Goal: Task Accomplishment & Management: Manage account settings

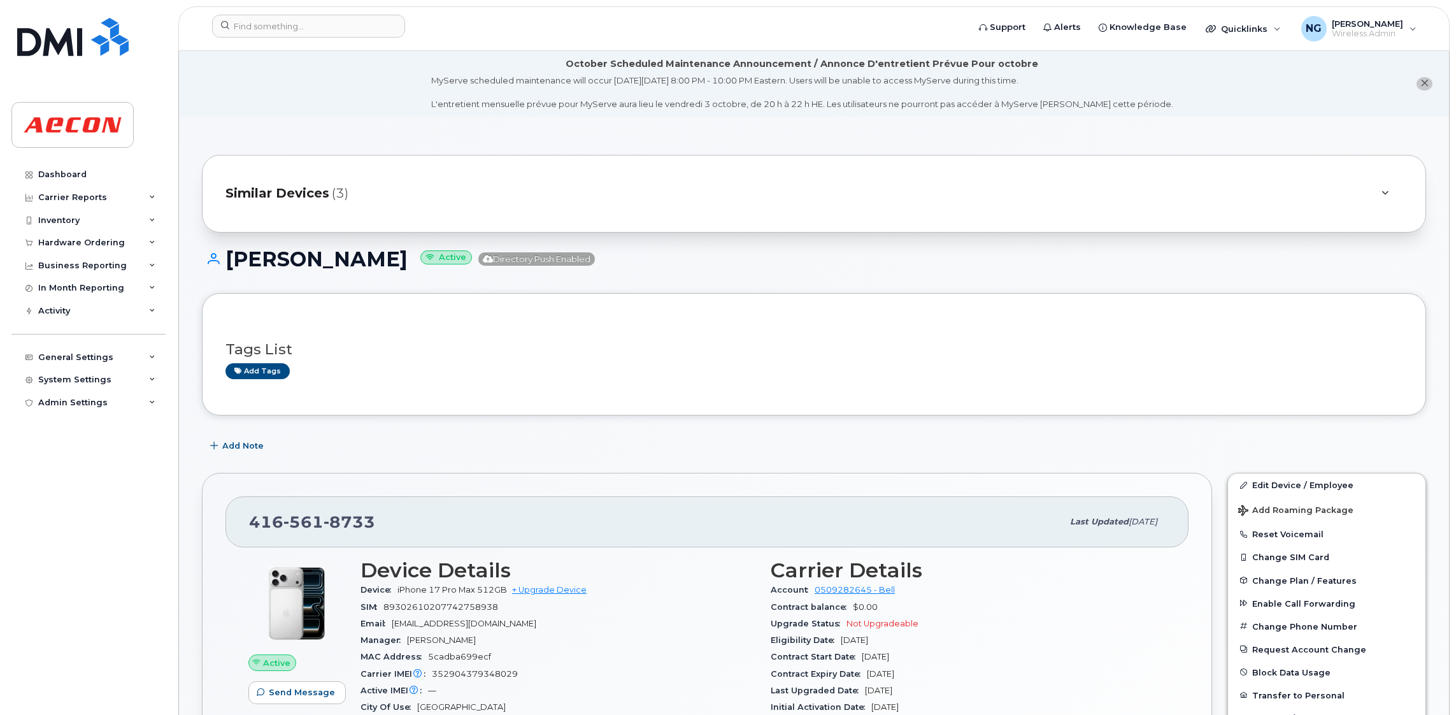
scroll to position [382, 0]
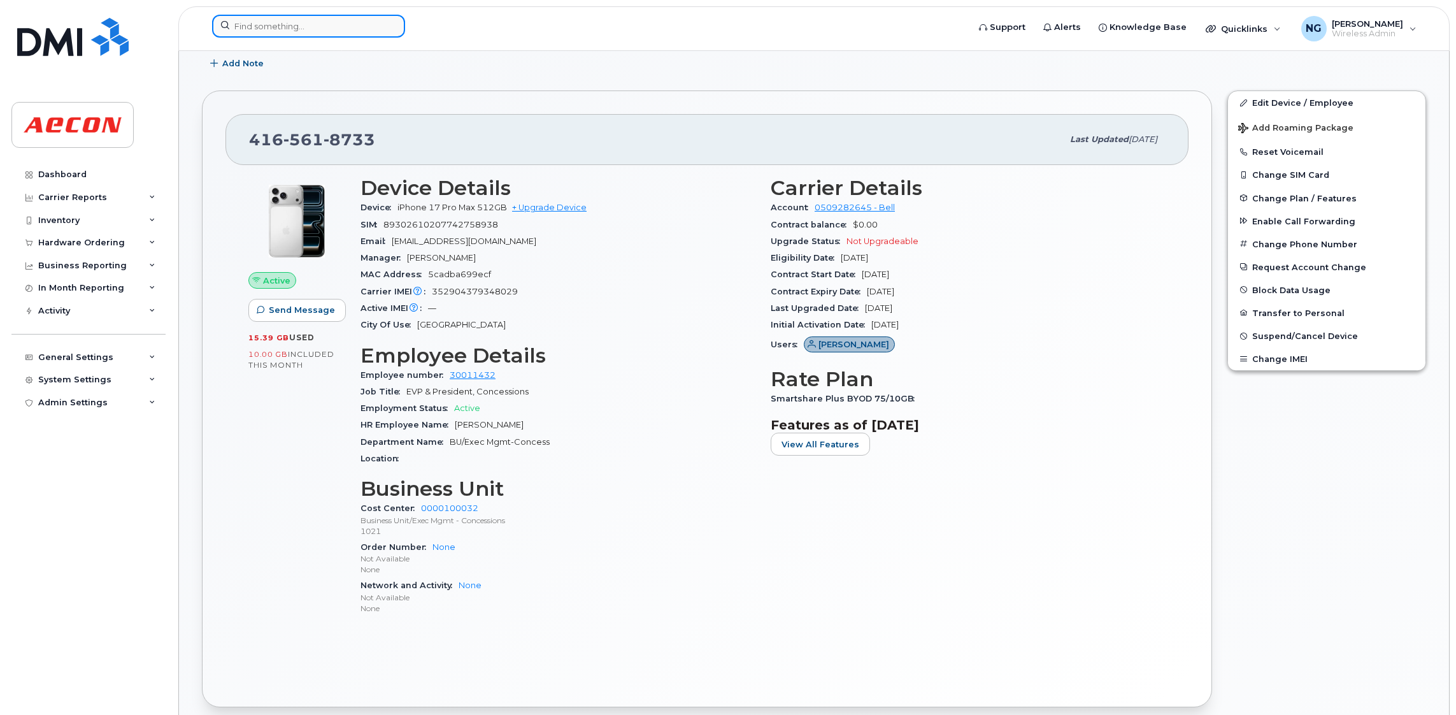
click at [312, 27] on input at bounding box center [308, 26] width 193 height 23
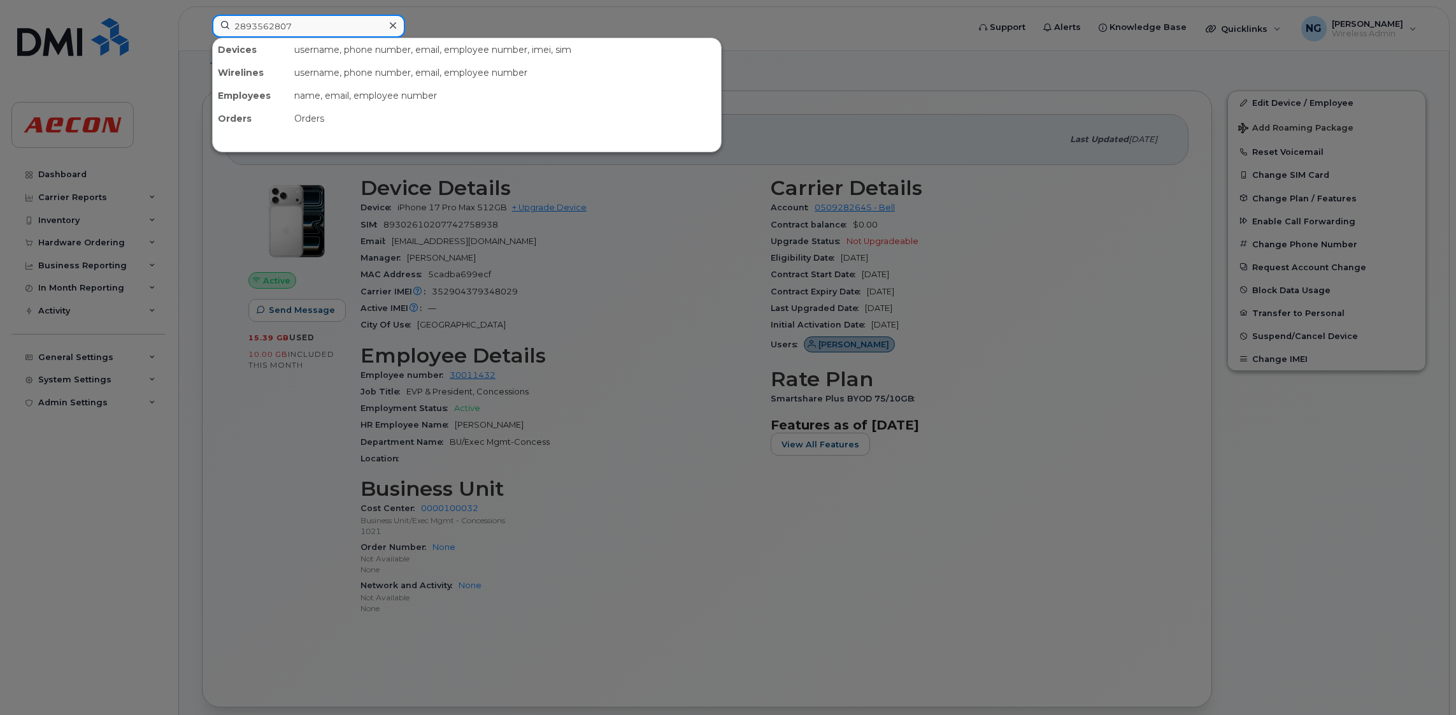
type input "2893562807"
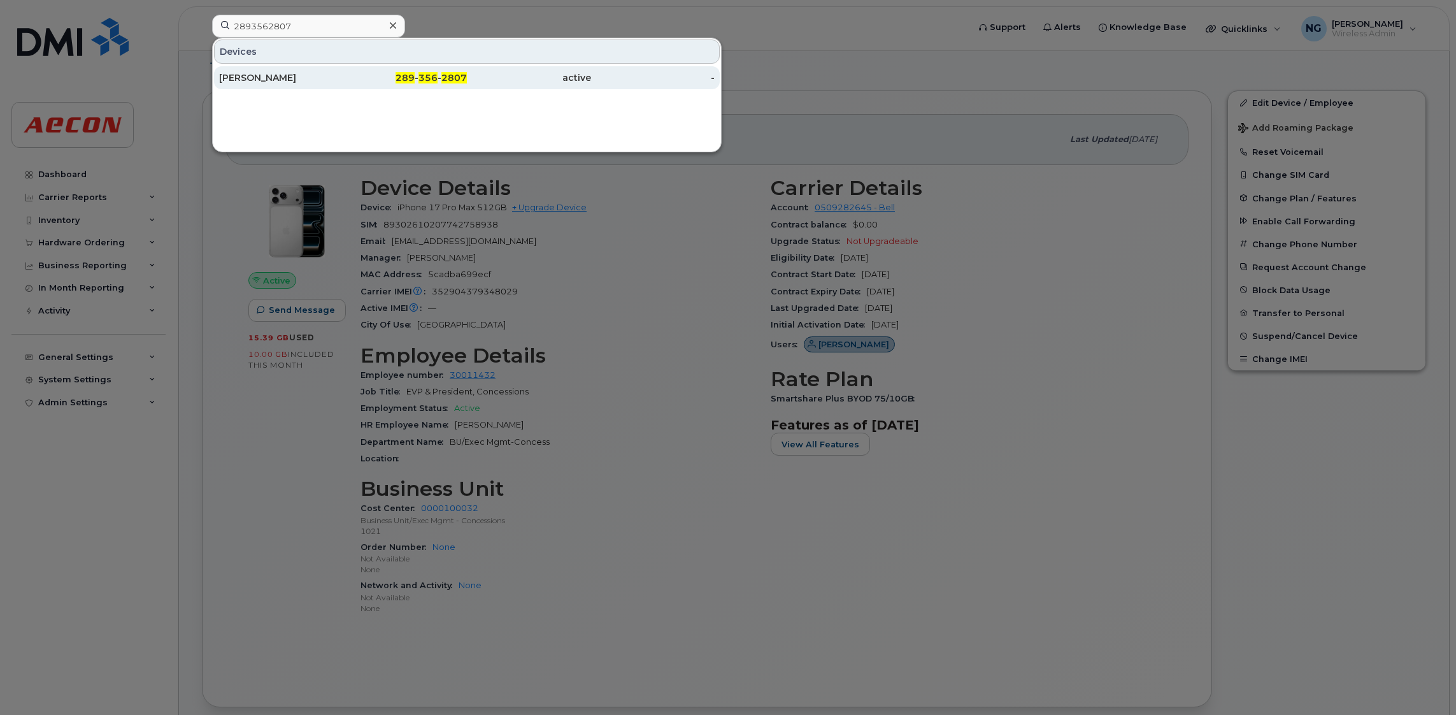
click at [398, 80] on span "289" at bounding box center [405, 77] width 19 height 11
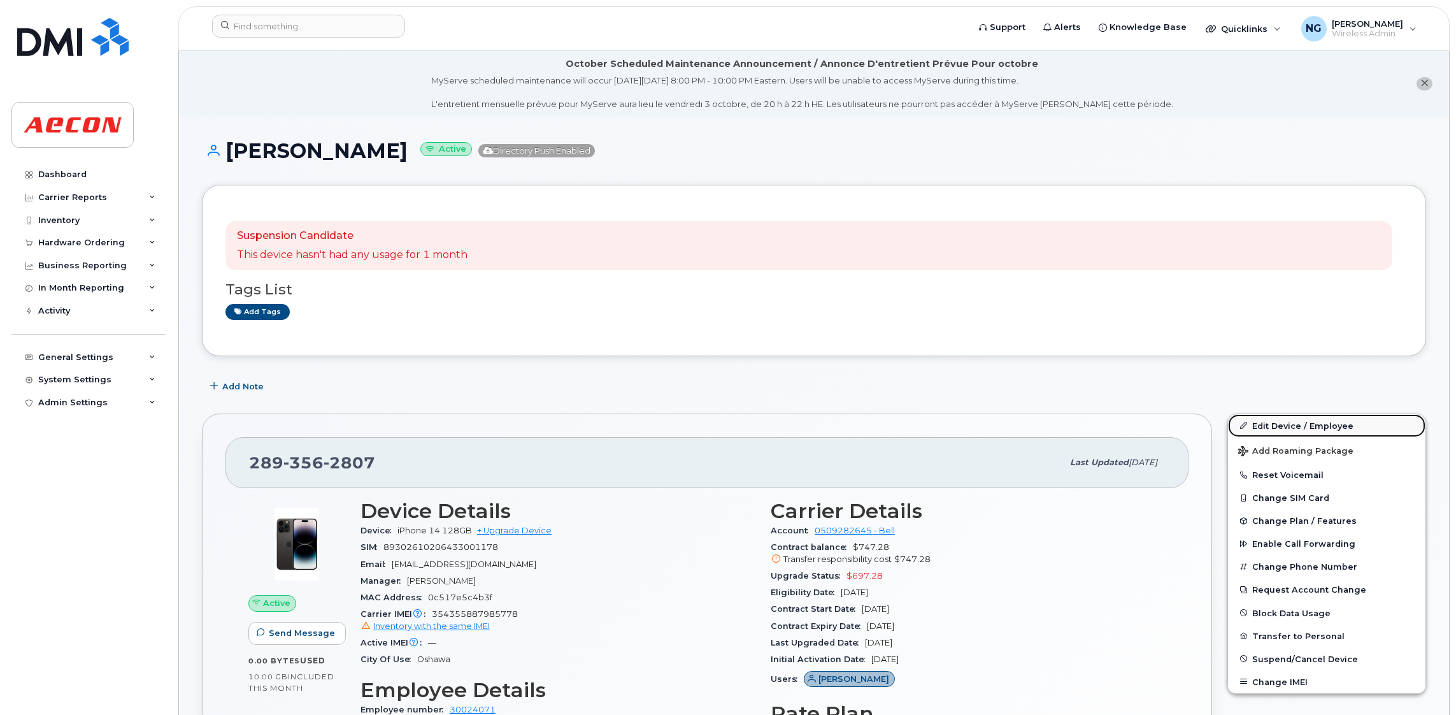
click at [1289, 428] on link "Edit Device / Employee" at bounding box center [1327, 425] width 198 height 23
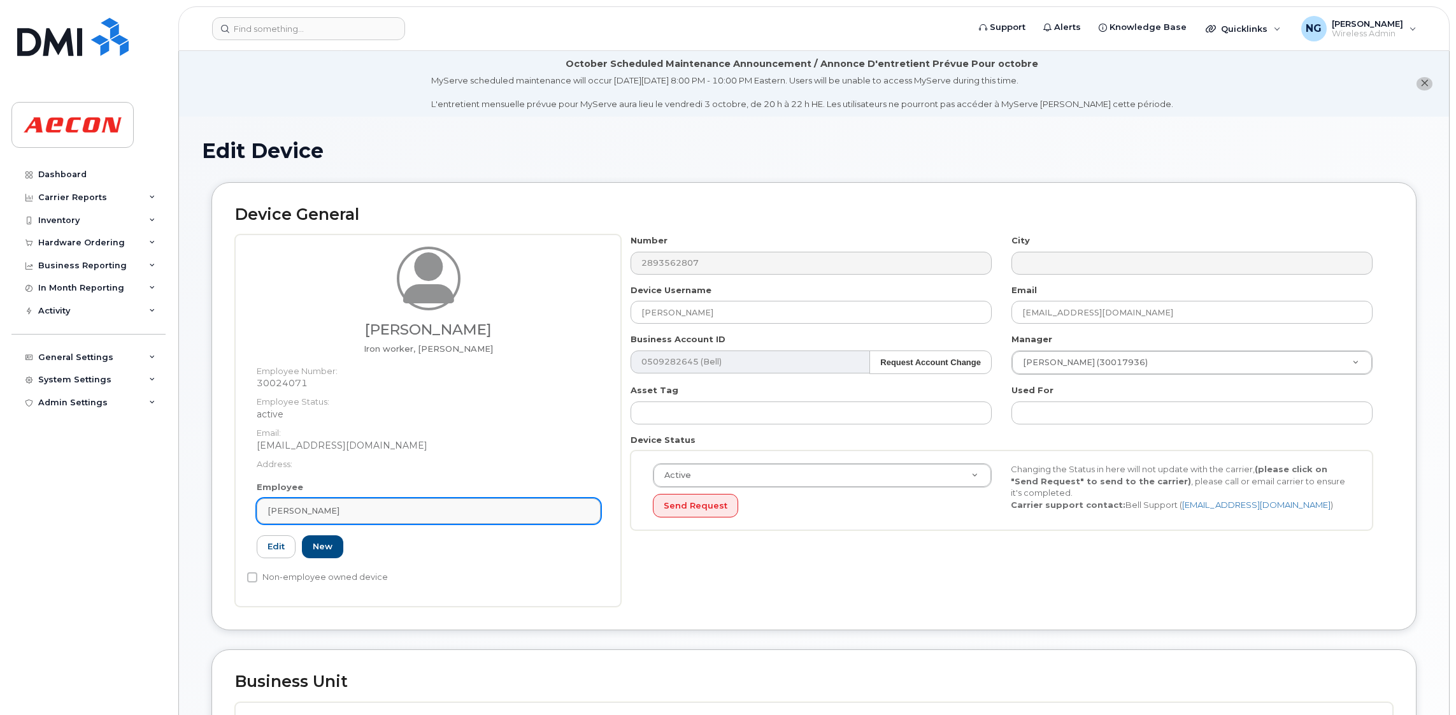
click at [382, 517] on link "[PERSON_NAME]" at bounding box center [429, 510] width 344 height 25
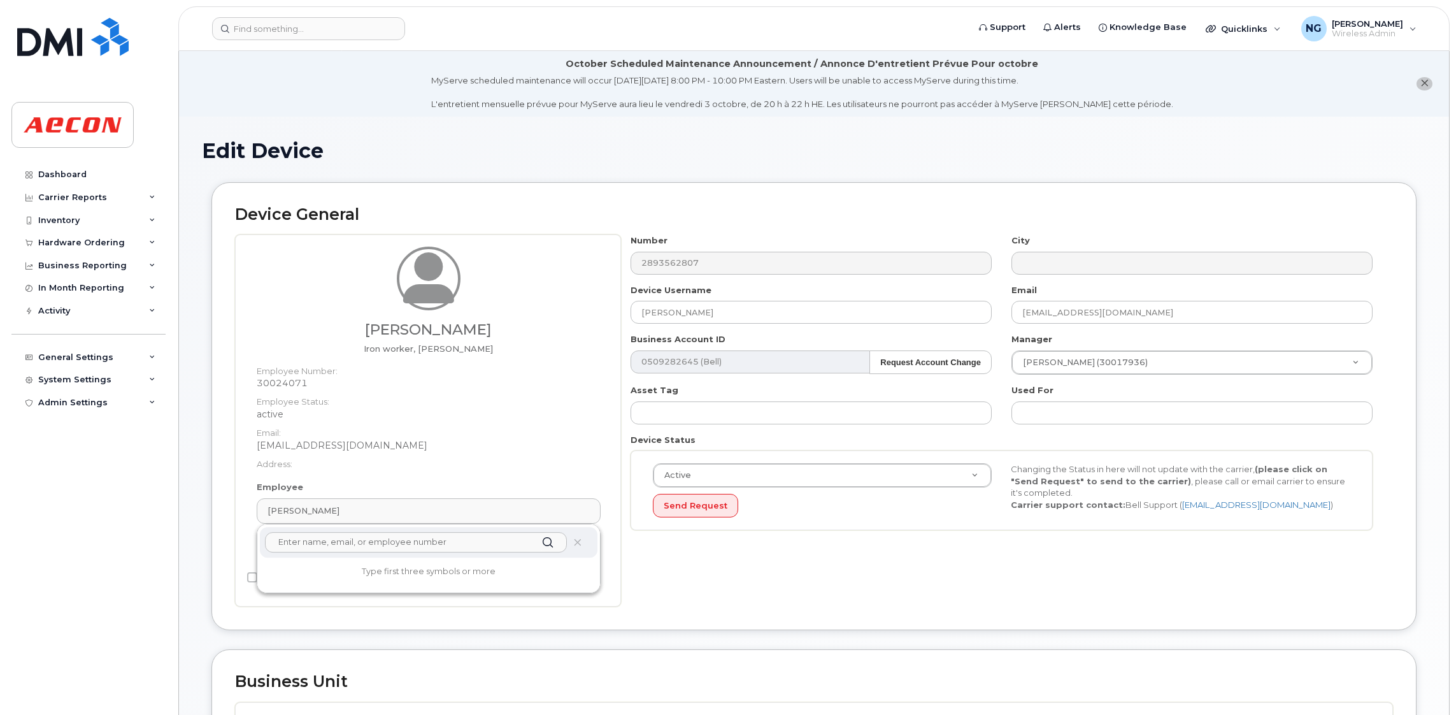
click at [338, 539] on input "text" at bounding box center [416, 542] width 302 height 20
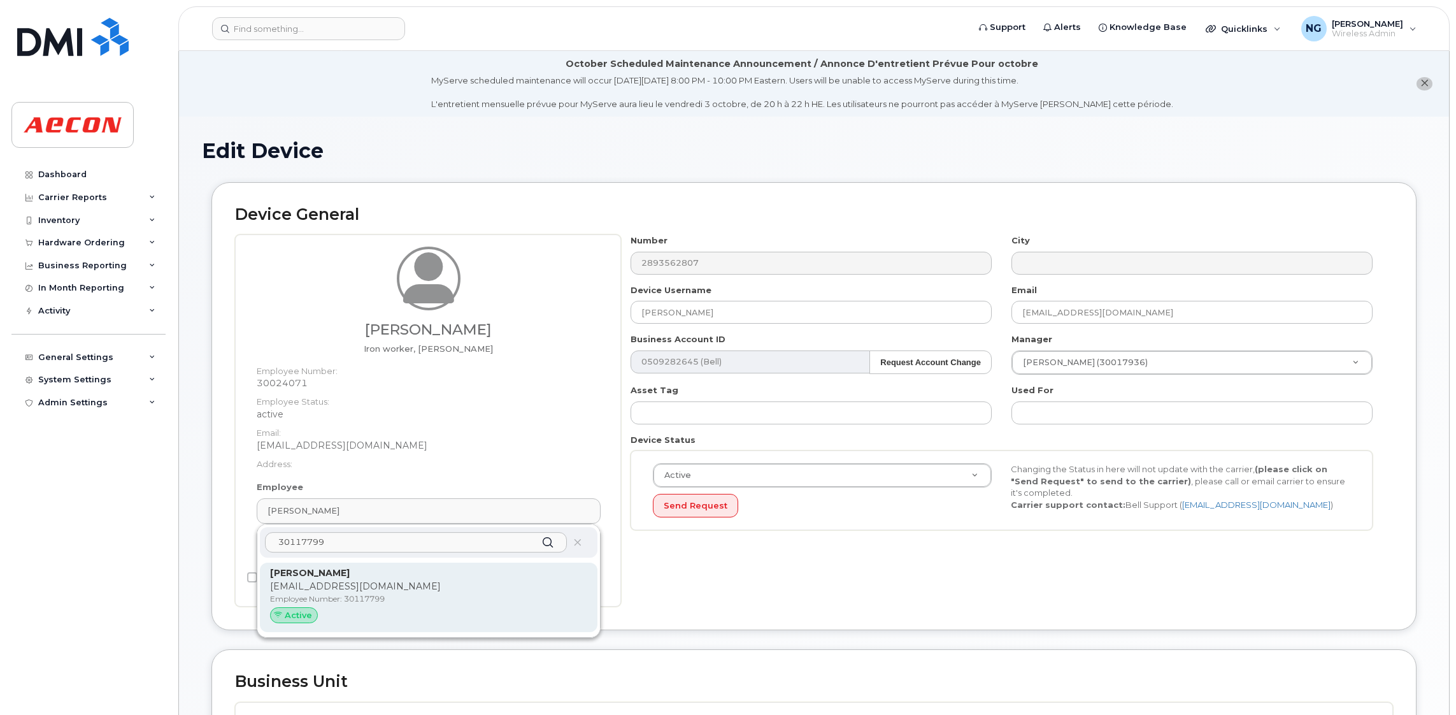
type input "30117799"
click at [456, 573] on p "Mitchell Hilton" at bounding box center [428, 572] width 317 height 13
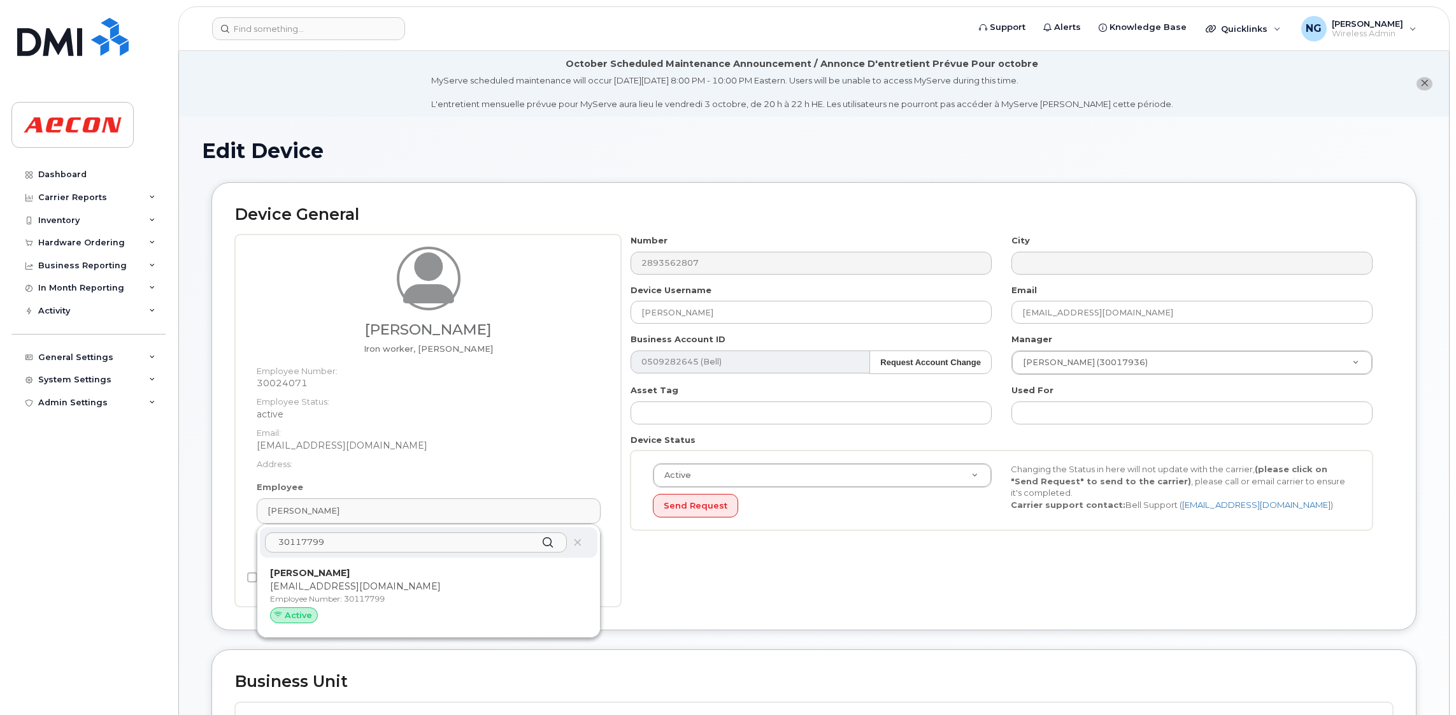
type input "Mitchell Hilton"
type input "mhilton@aecon.com"
type input "30117799"
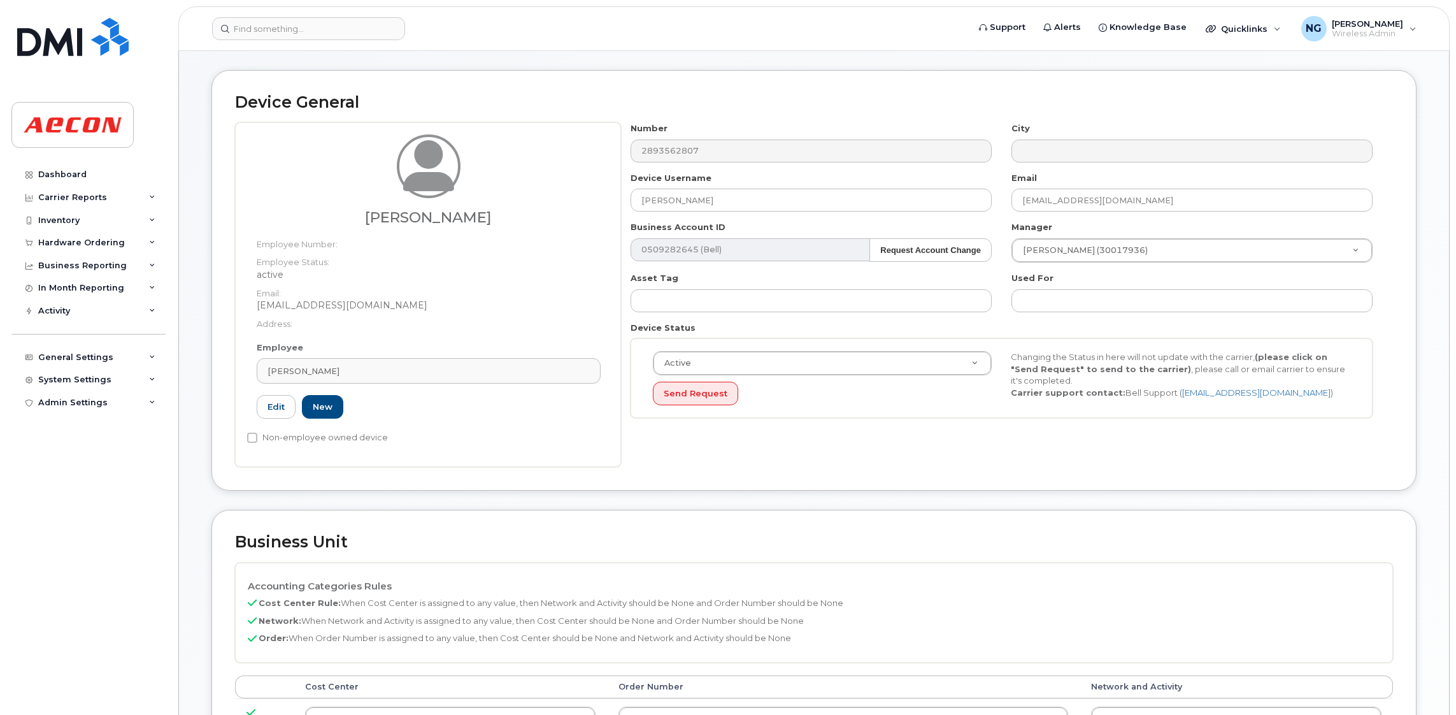
scroll to position [286, 0]
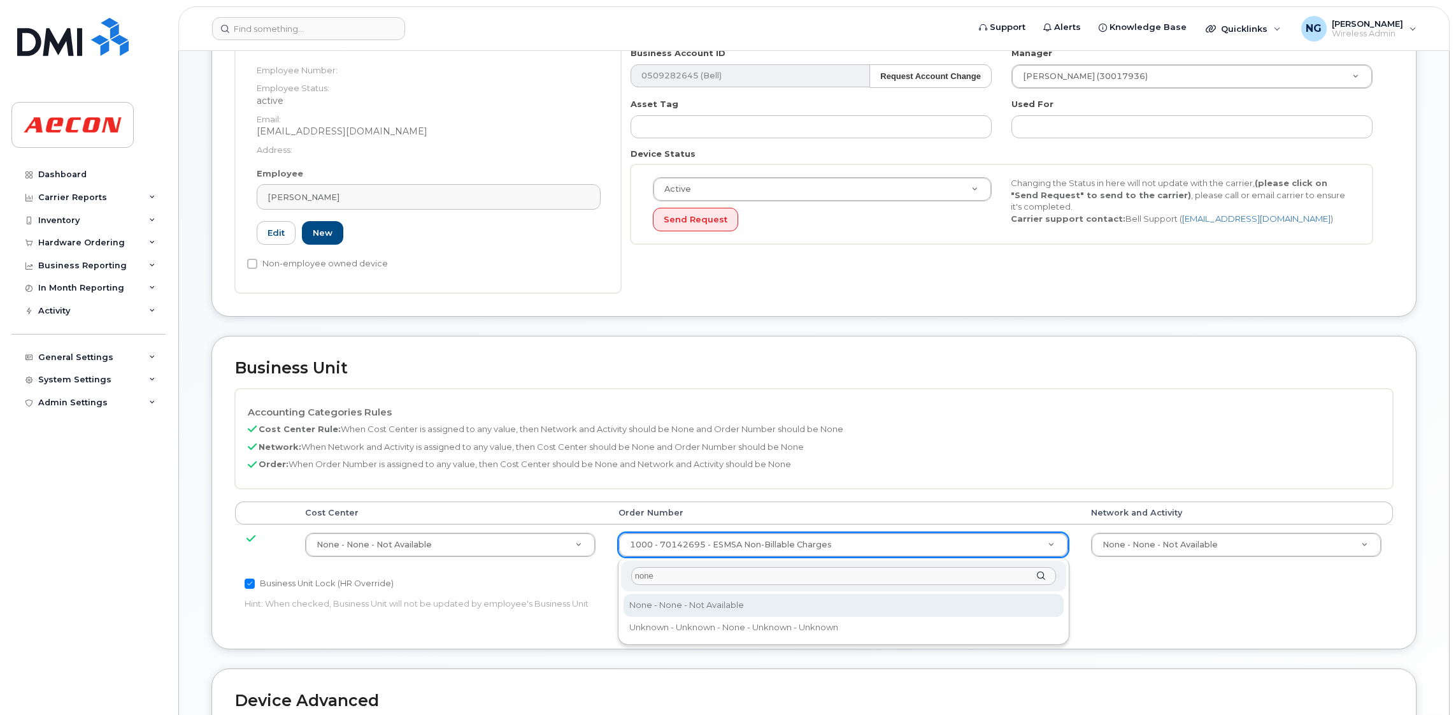
type input "none"
drag, startPoint x: 764, startPoint y: 598, endPoint x: 808, endPoint y: 587, distance: 45.1
type input "283607"
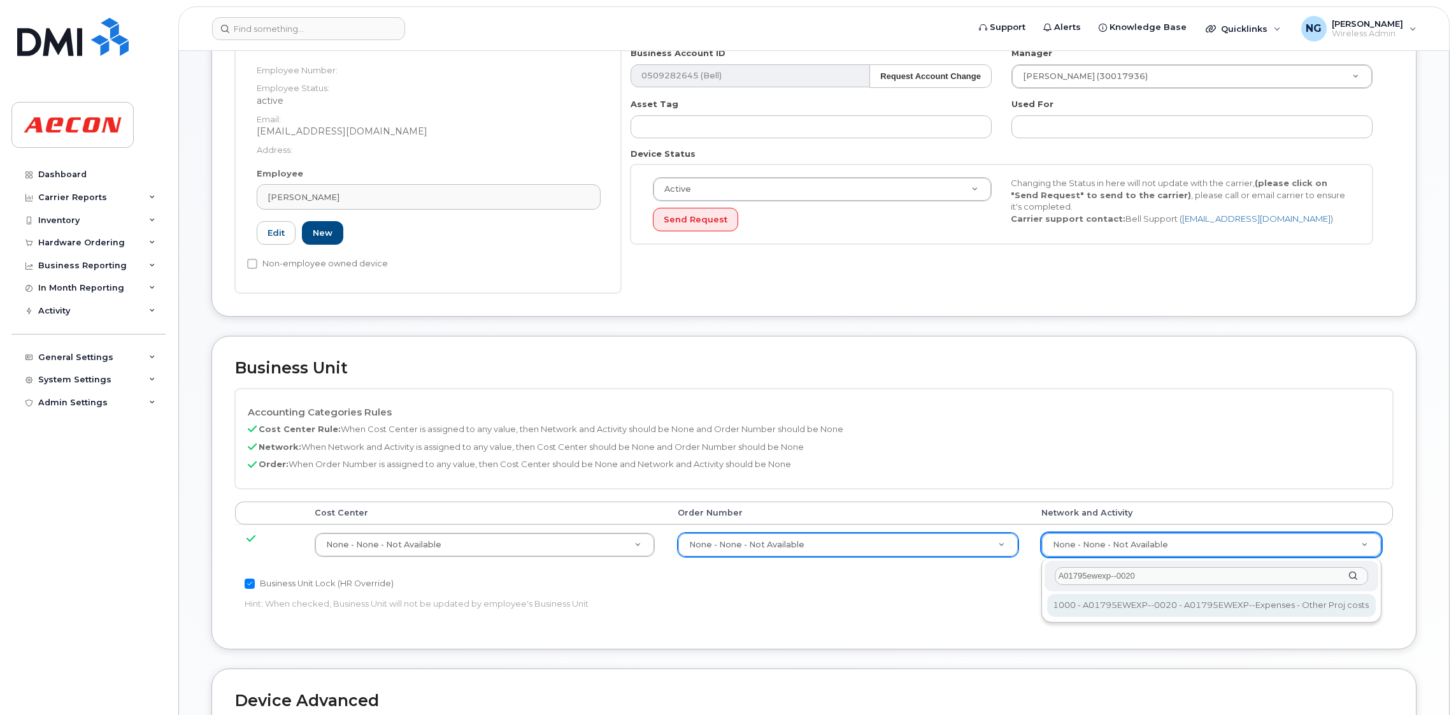
type input "A01795ewexp--0020"
type input "25049408"
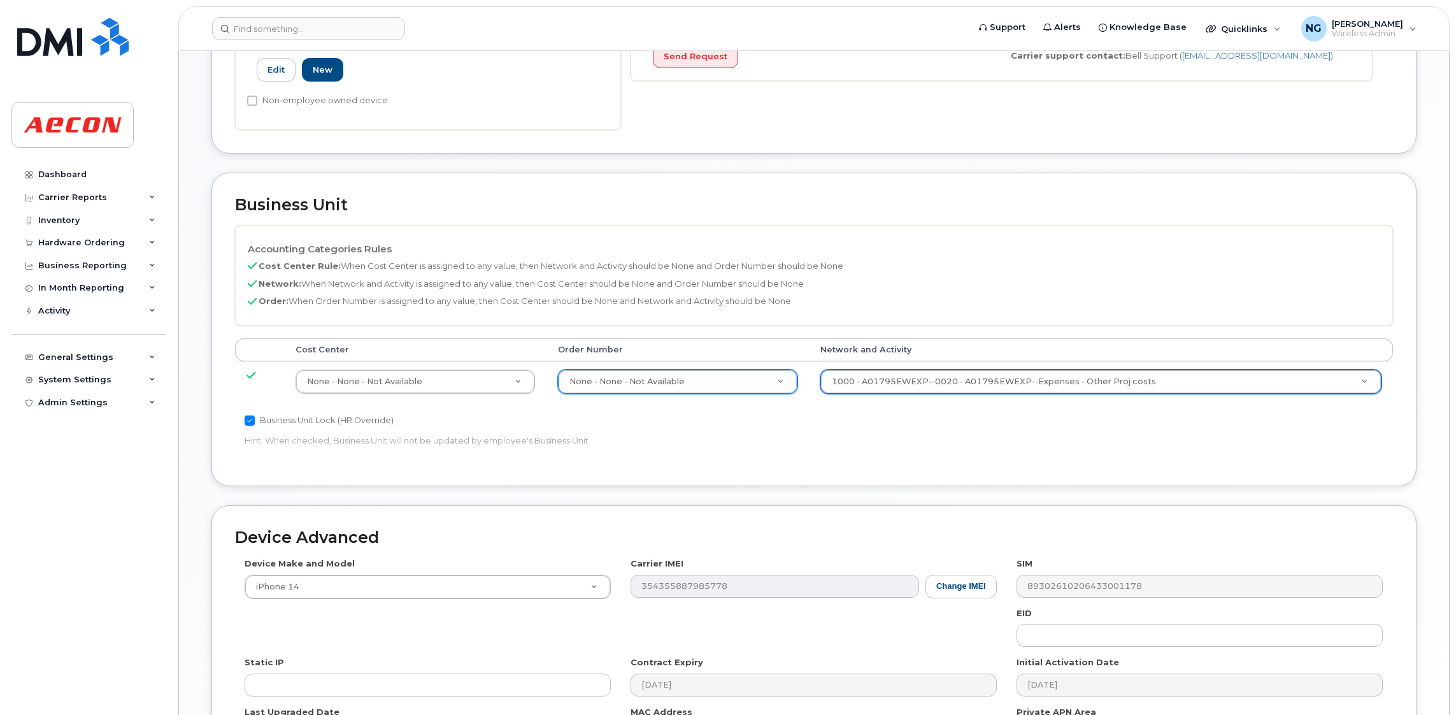
scroll to position [622, 0]
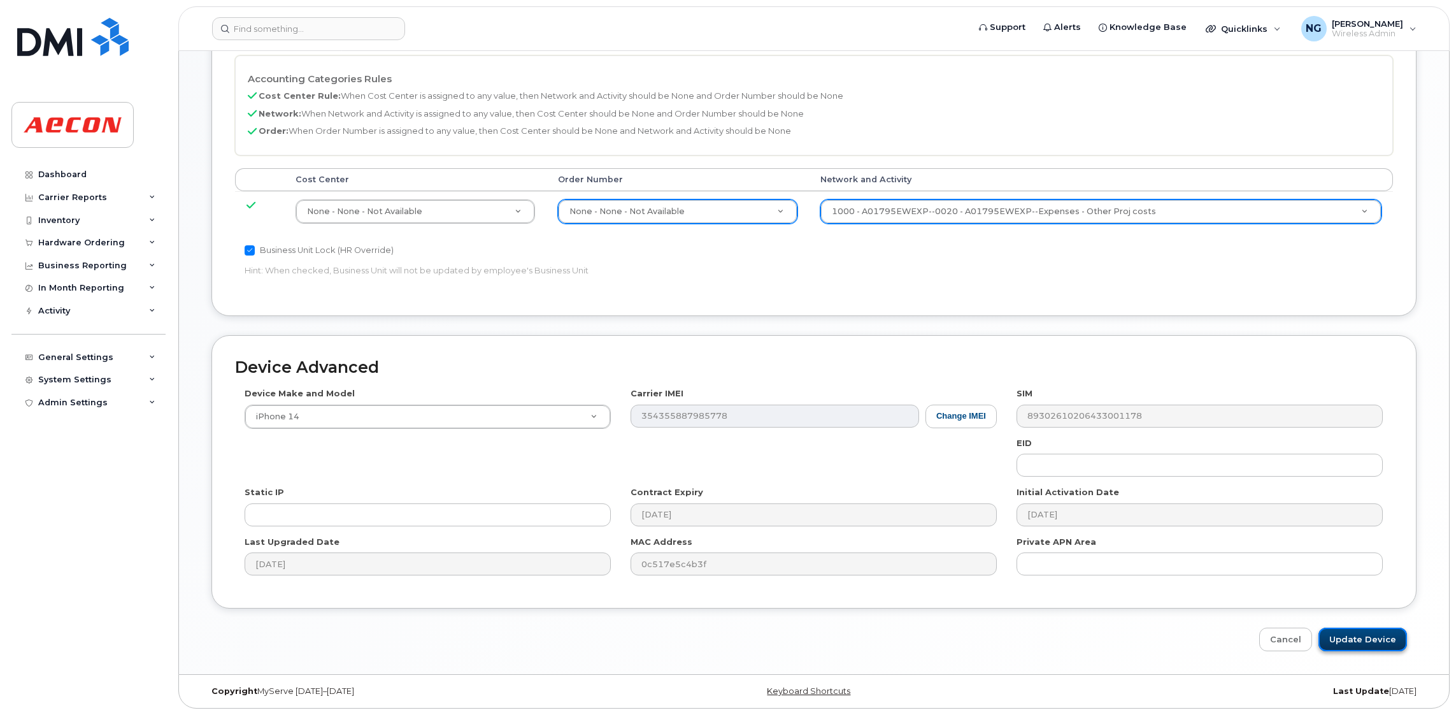
click at [1371, 631] on input "Update Device" at bounding box center [1363, 640] width 89 height 24
type input "Saving..."
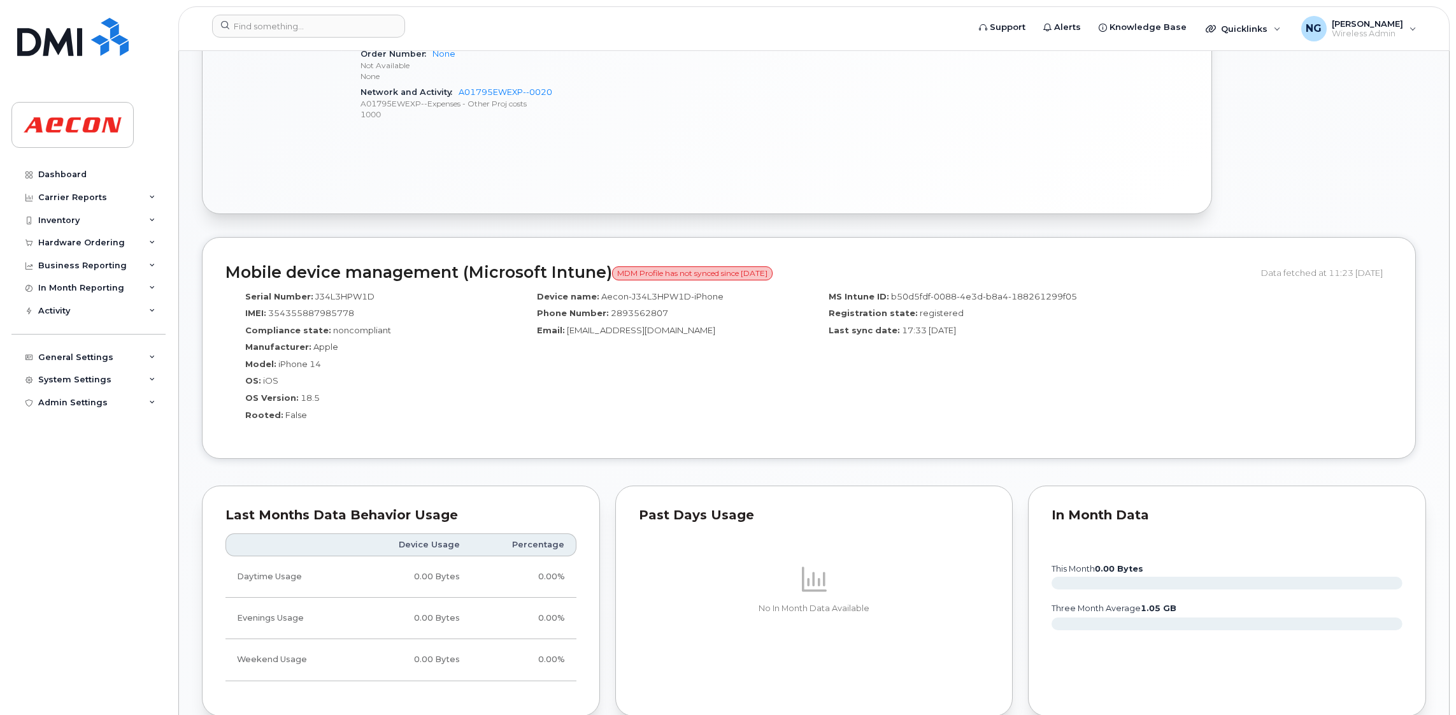
scroll to position [1146, 0]
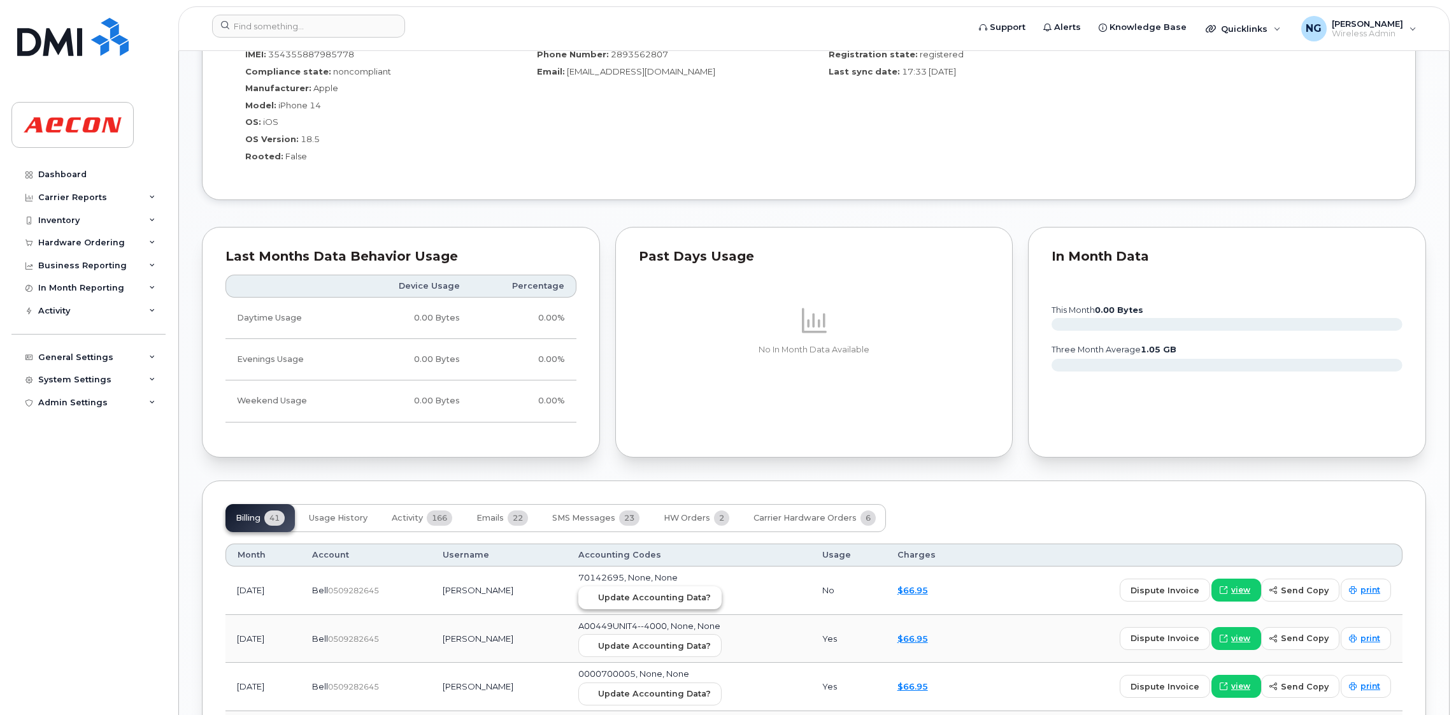
click at [622, 596] on span "Update Accounting Data?" at bounding box center [654, 597] width 113 height 12
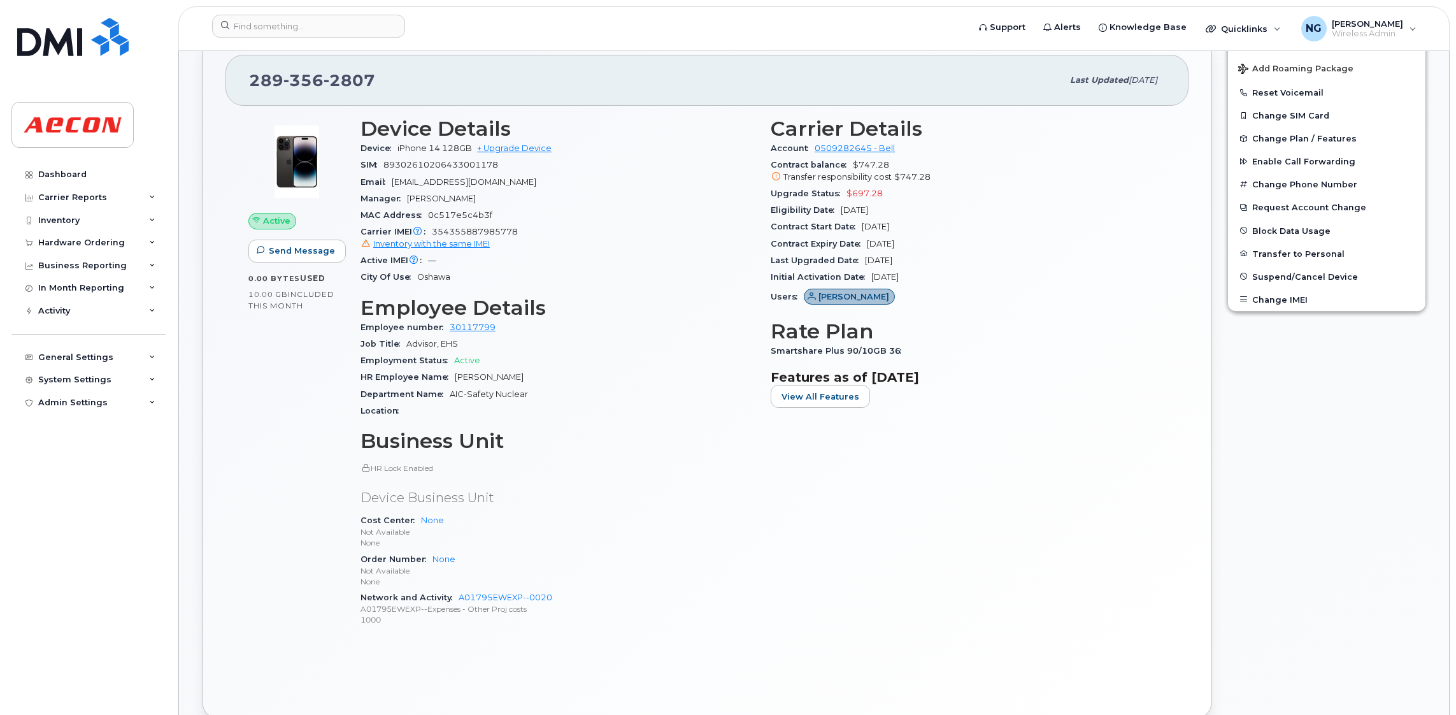
scroll to position [0, 0]
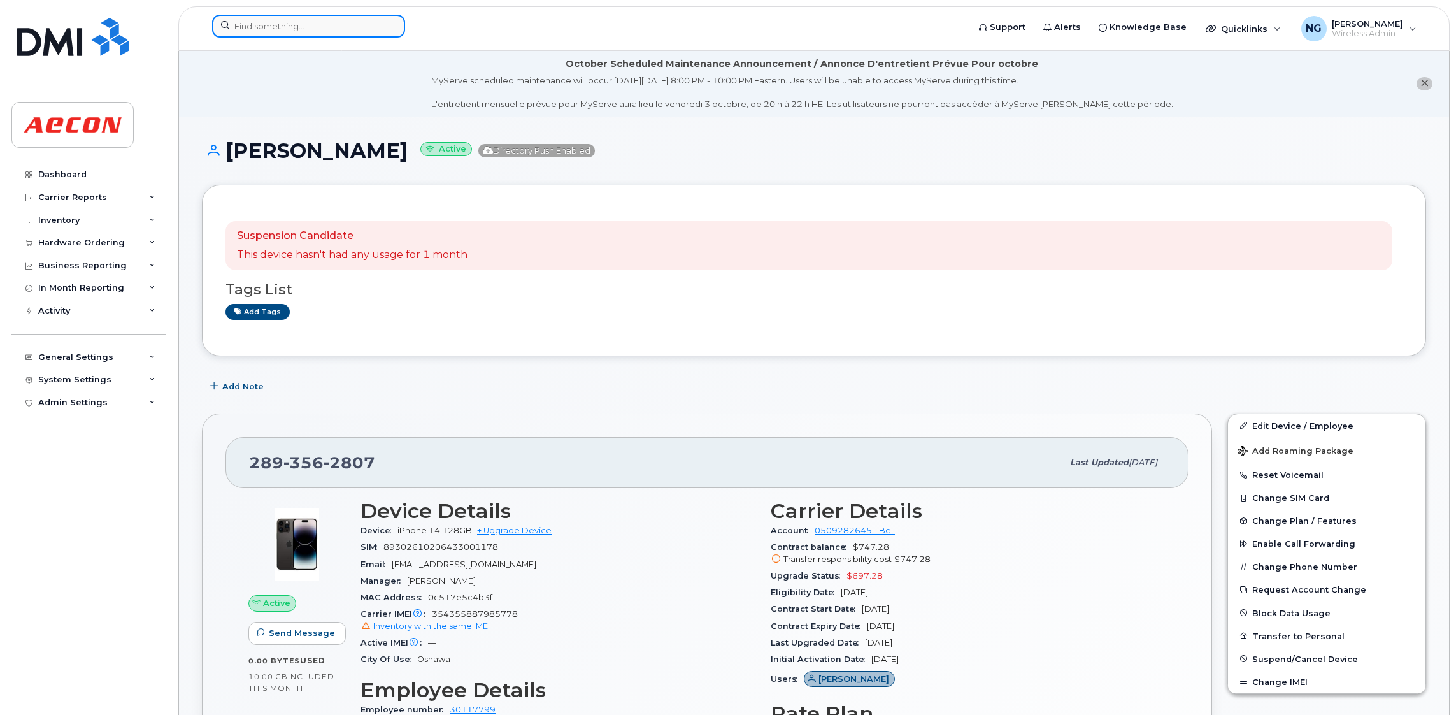
click at [294, 20] on input at bounding box center [308, 26] width 193 height 23
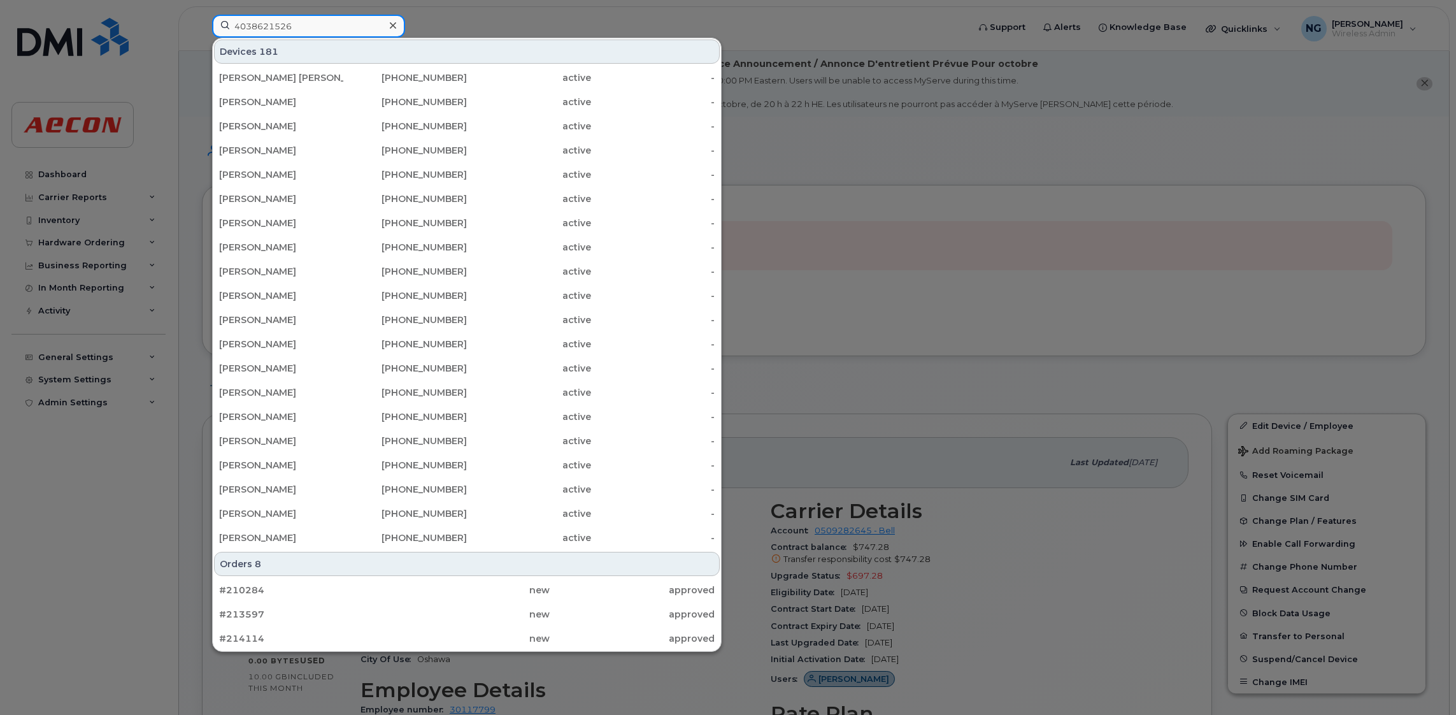
type input "4038621526"
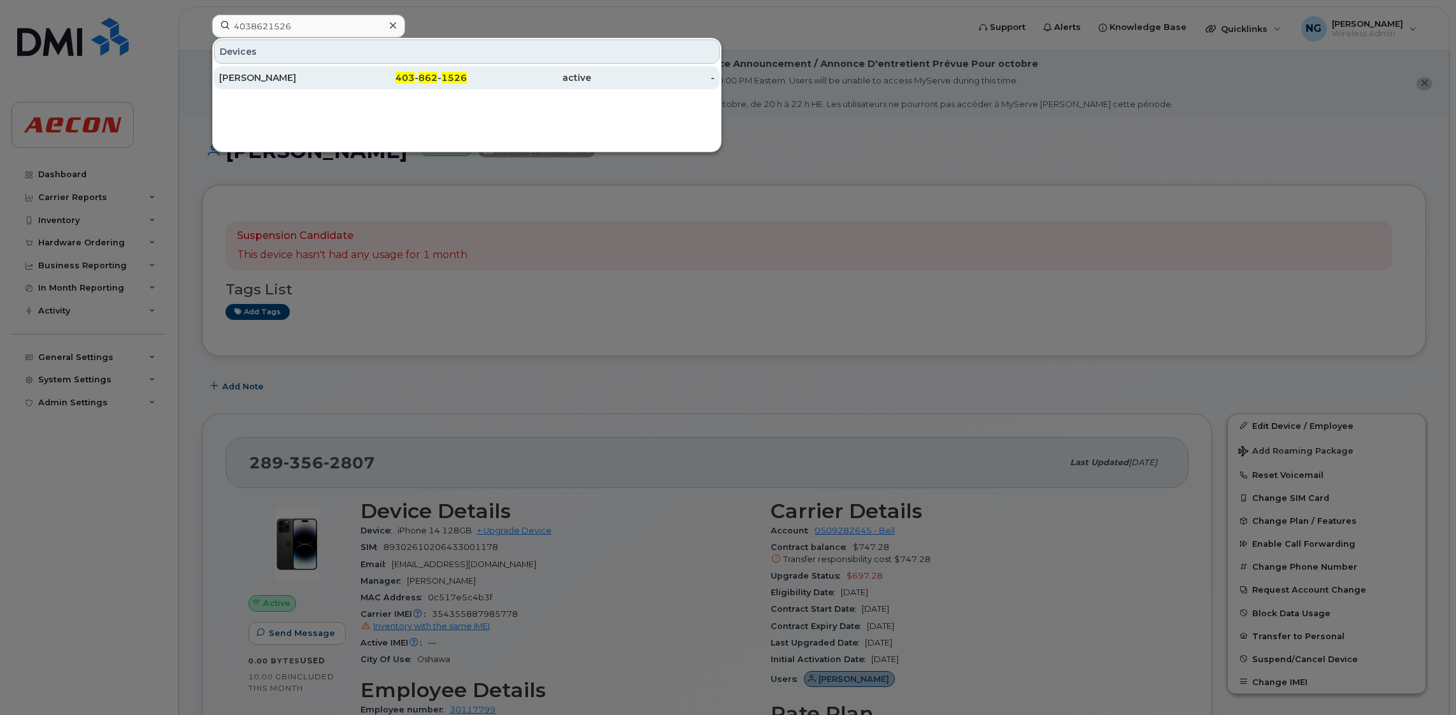
click at [442, 76] on span "1526" at bounding box center [454, 77] width 25 height 11
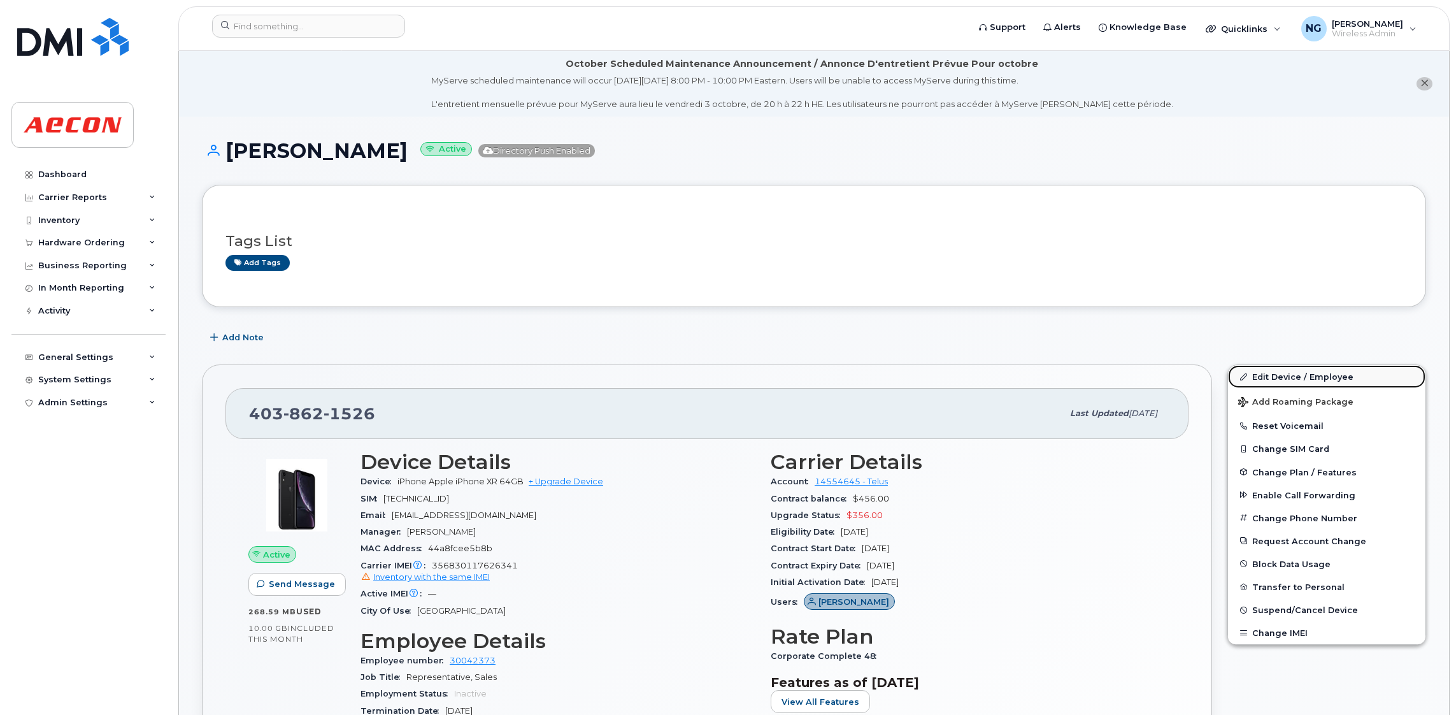
click at [1314, 373] on link "Edit Device / Employee" at bounding box center [1327, 376] width 198 height 23
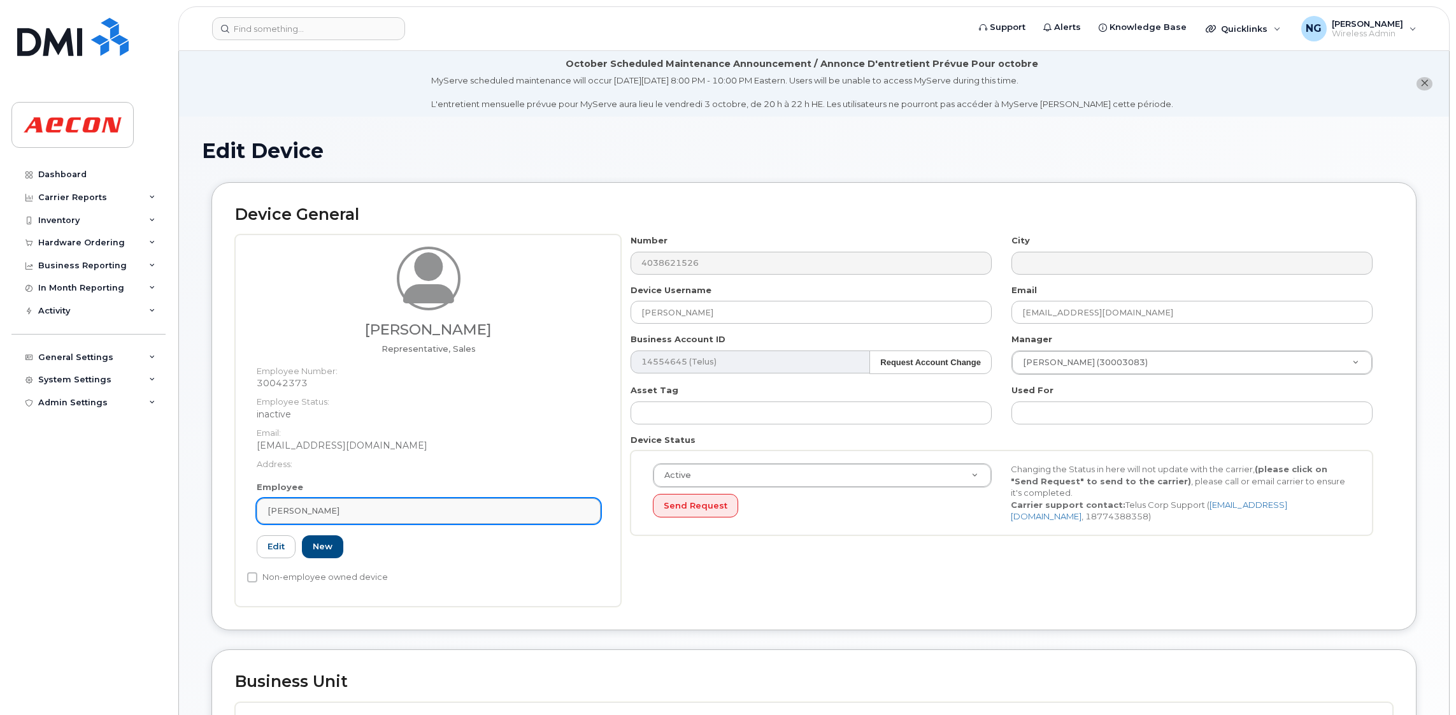
click at [369, 512] on div "[PERSON_NAME]" at bounding box center [429, 511] width 322 height 12
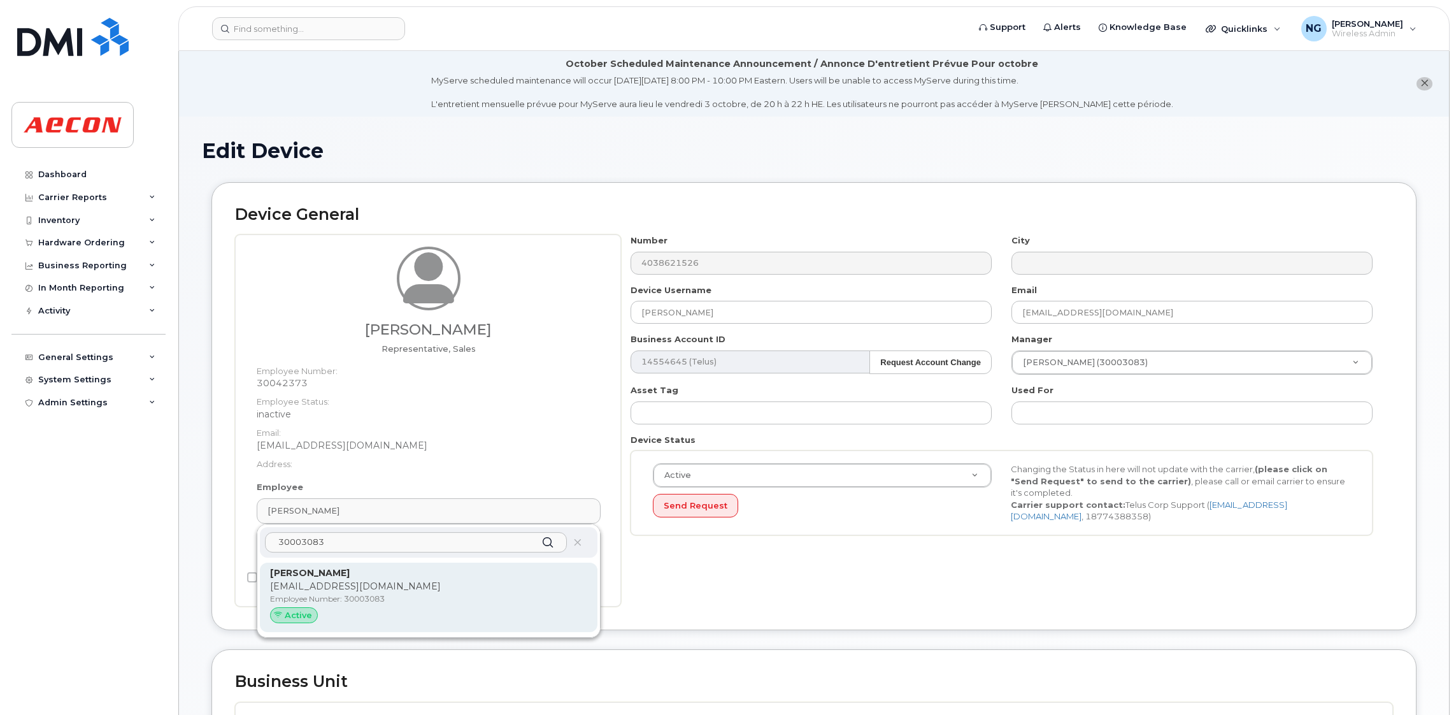
type input "30003083"
click at [452, 569] on p "[PERSON_NAME]" at bounding box center [428, 572] width 317 height 13
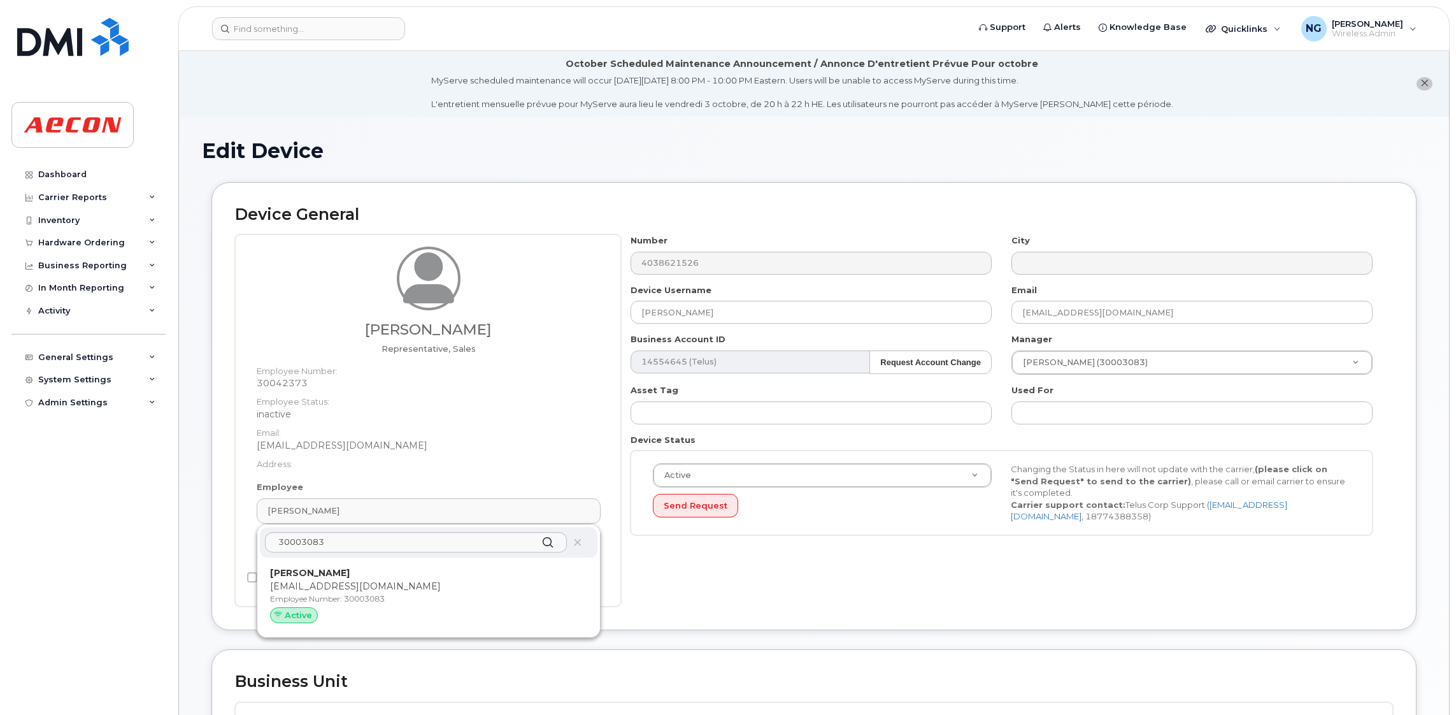
type input "30003083"
type input "[PERSON_NAME]"
type input "[EMAIL_ADDRESS][DOMAIN_NAME]"
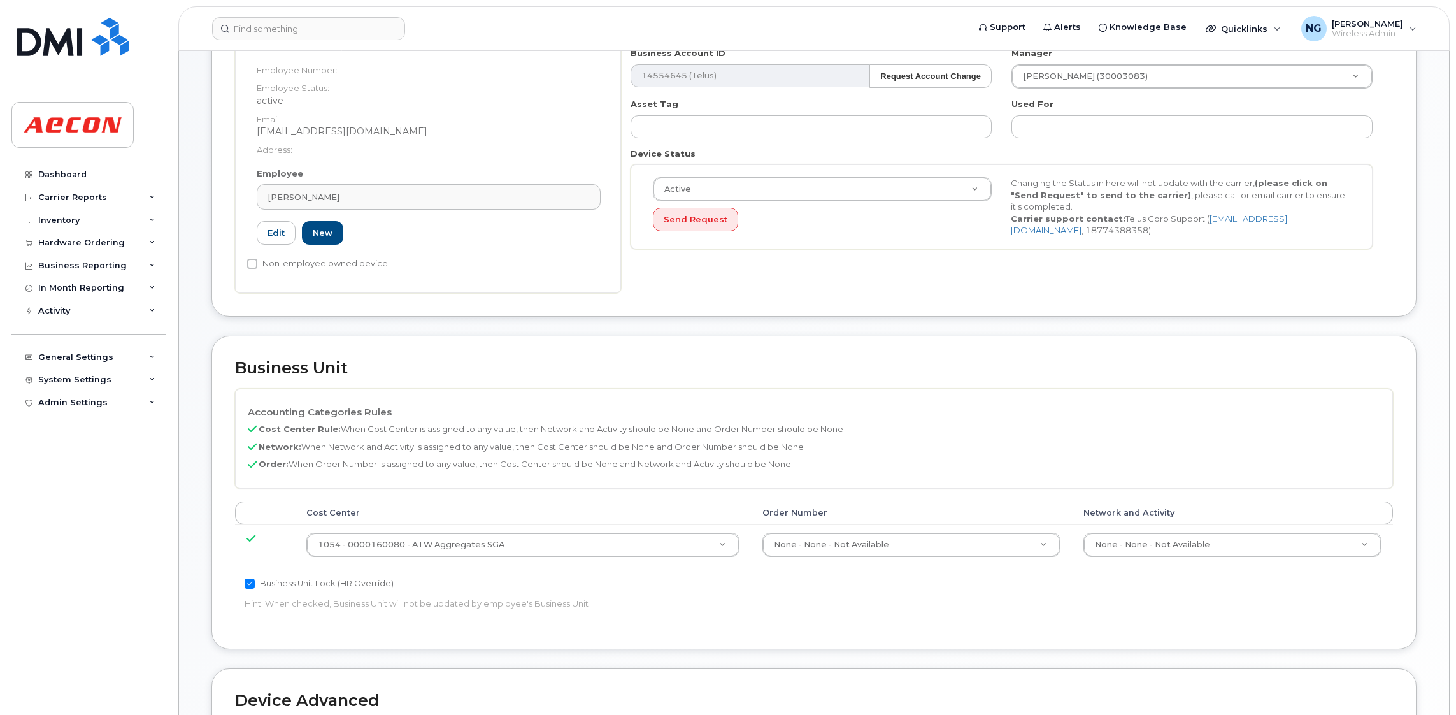
scroll to position [622, 0]
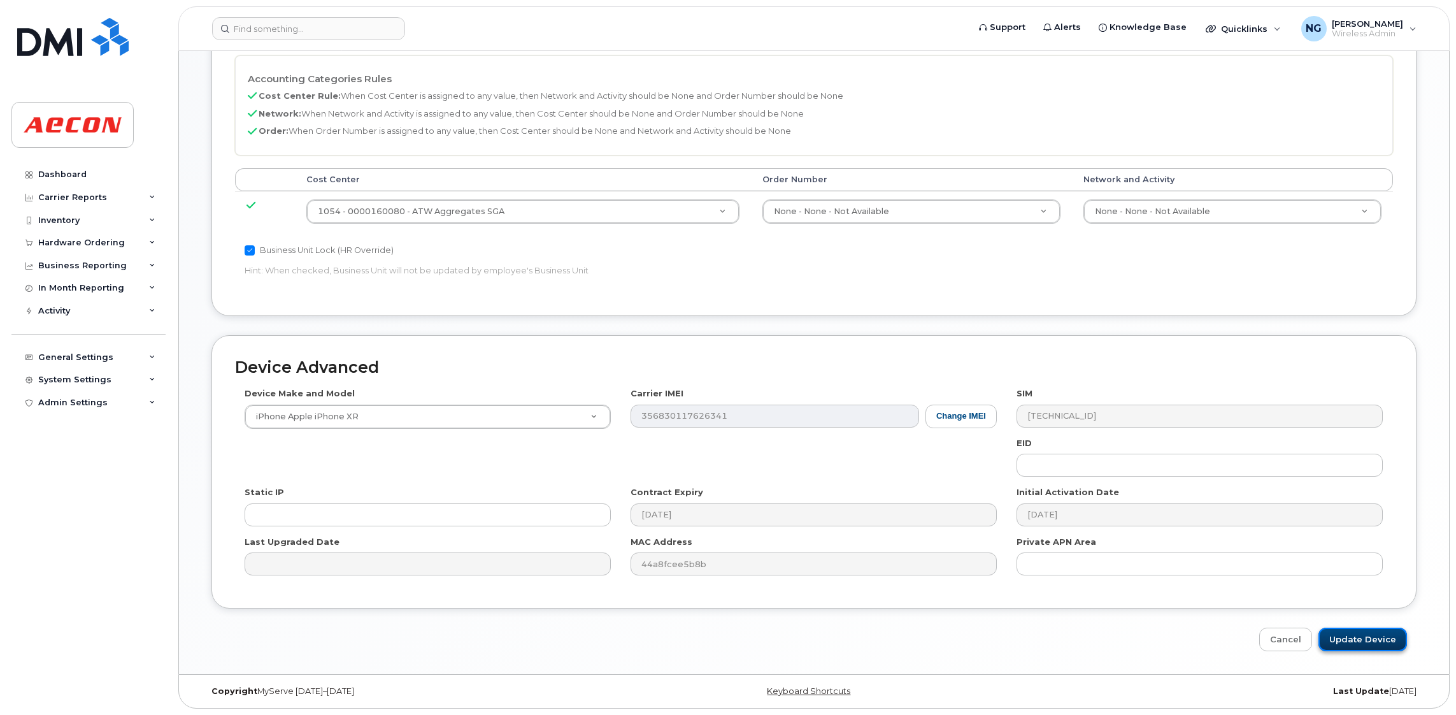
click at [1381, 636] on input "Update Device" at bounding box center [1363, 640] width 89 height 24
type input "Saving..."
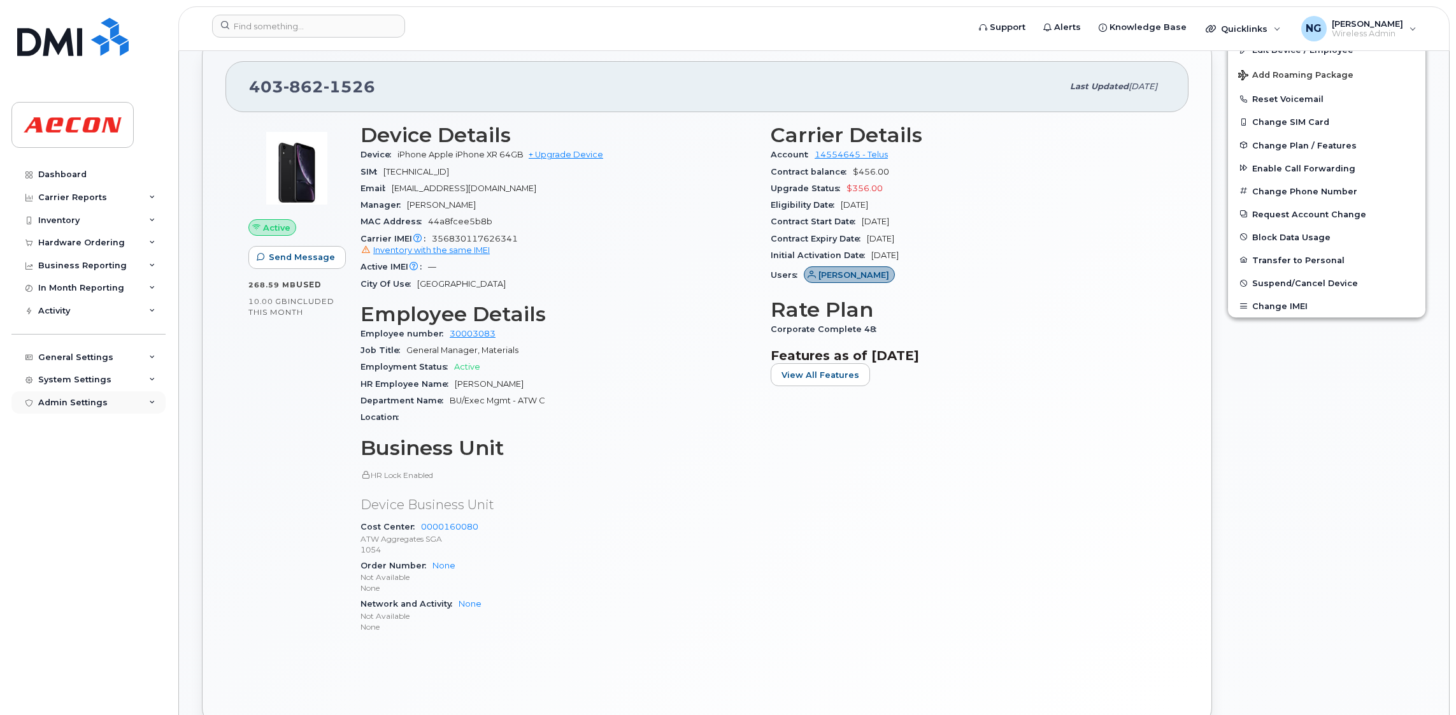
scroll to position [96, 0]
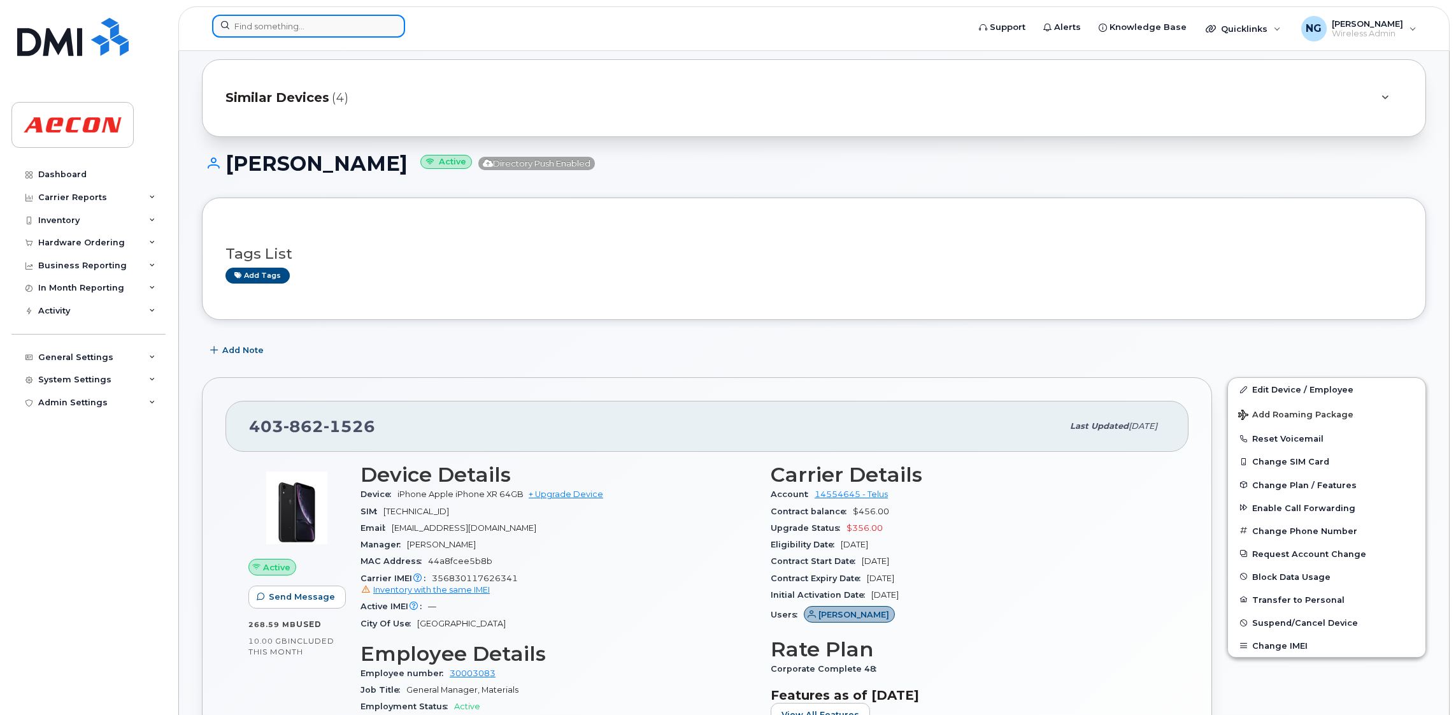
click at [284, 24] on input at bounding box center [308, 26] width 193 height 23
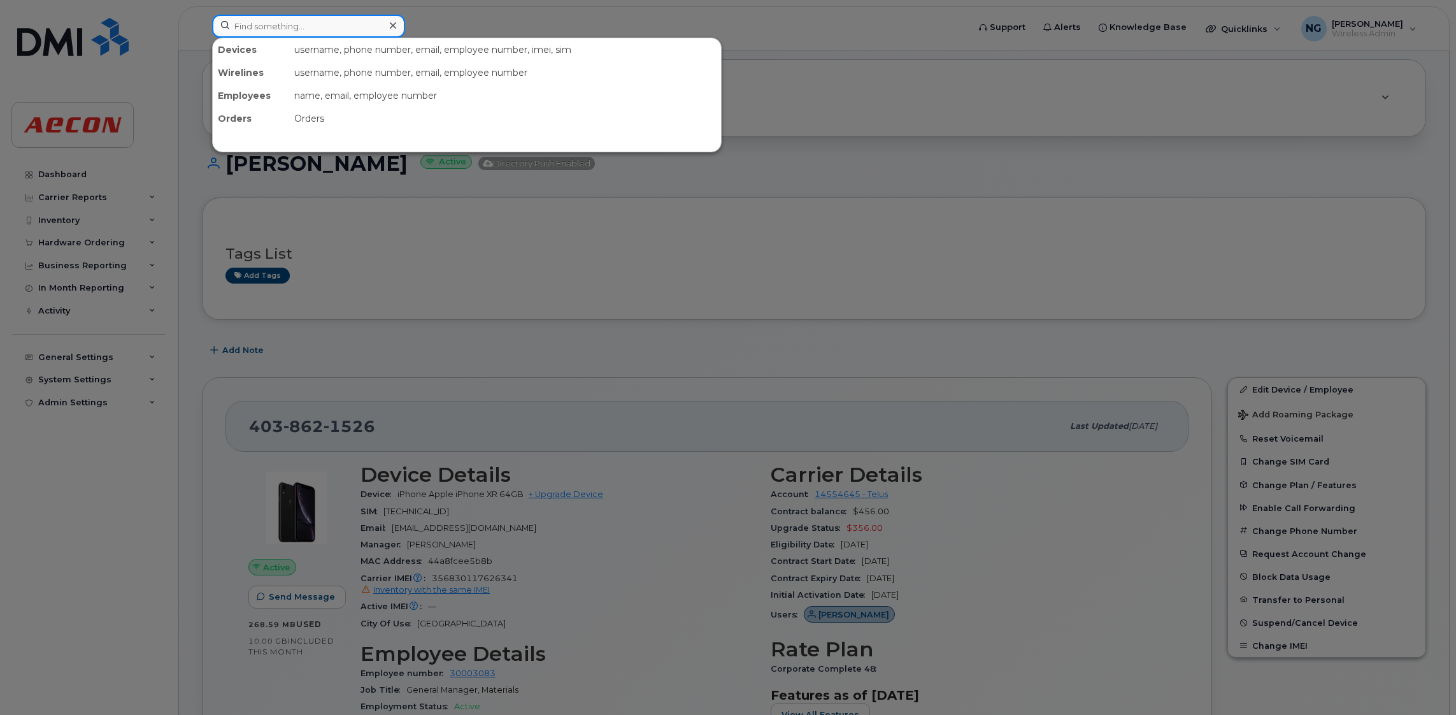
click at [277, 26] on input at bounding box center [308, 26] width 193 height 23
type input "2502196267"
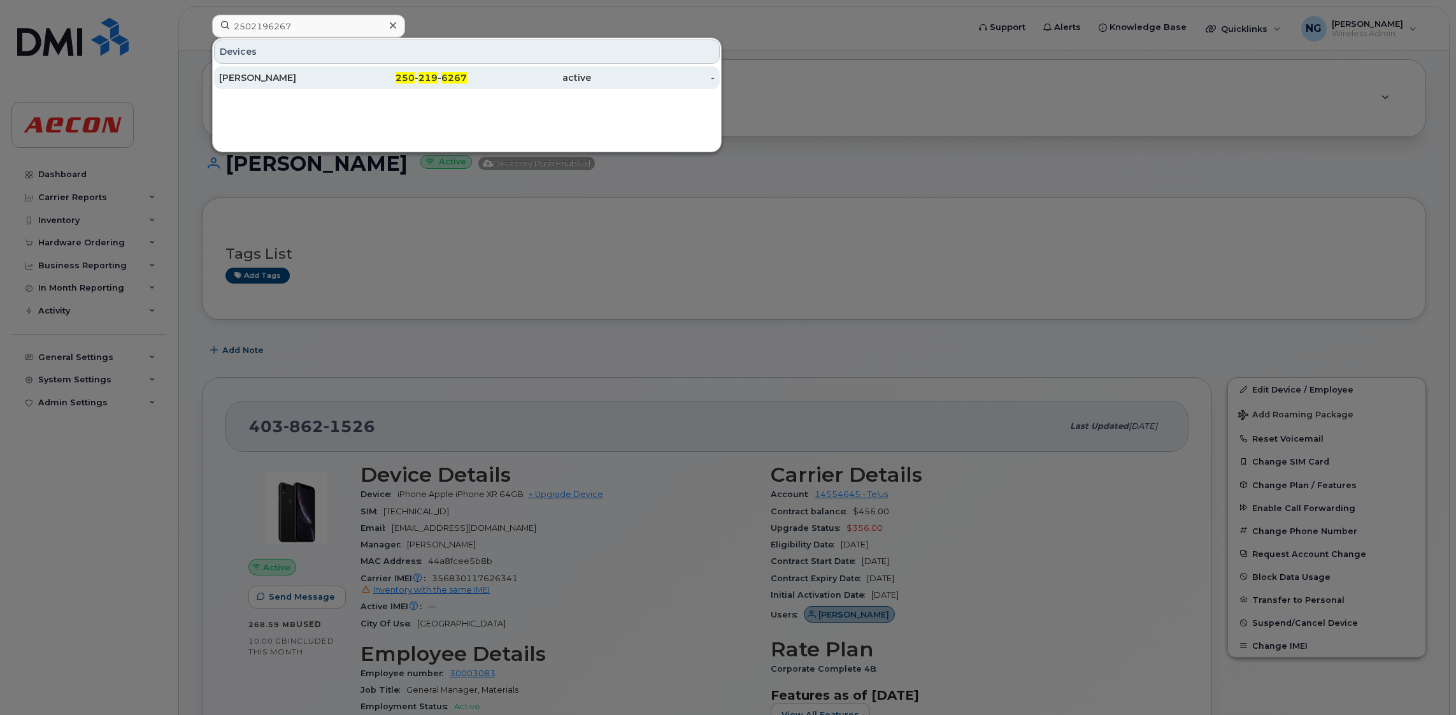
click at [419, 68] on div "250 - 219 - 6267" at bounding box center [405, 77] width 124 height 23
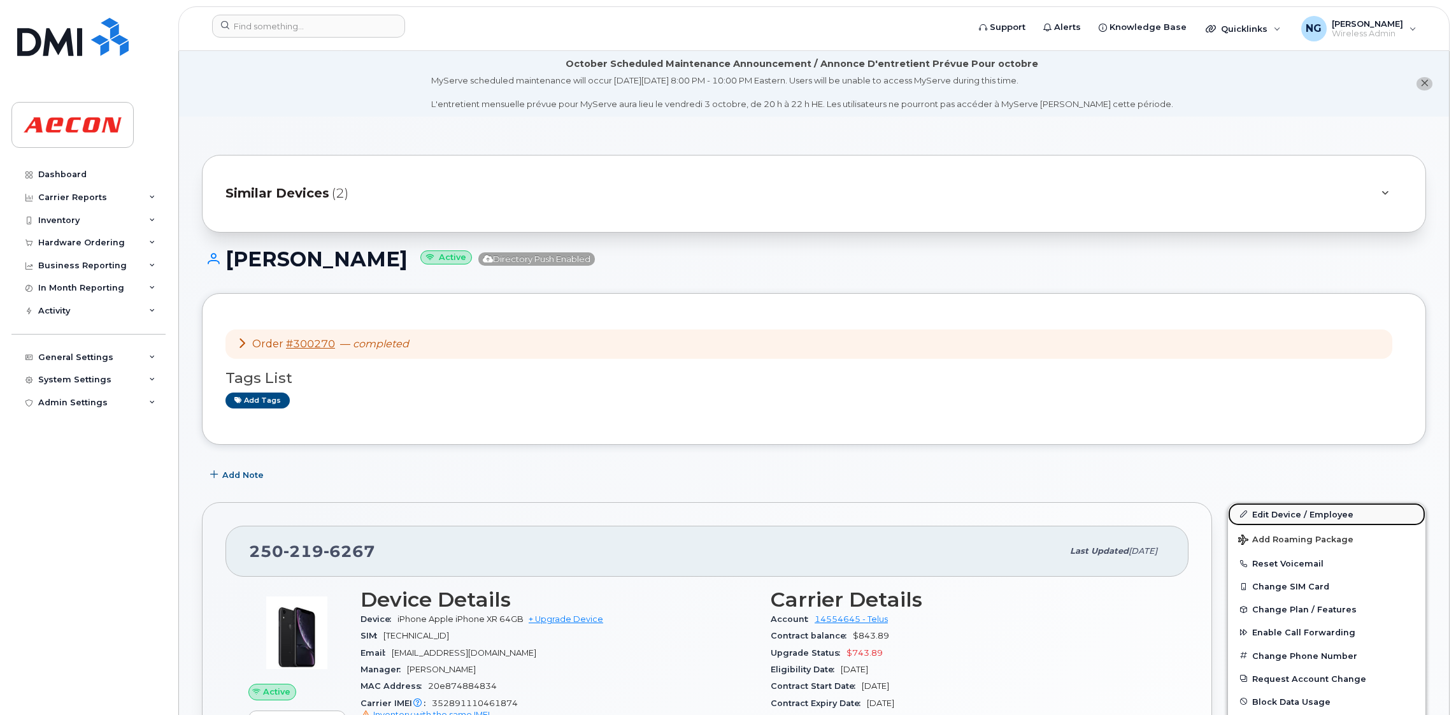
click at [1301, 512] on link "Edit Device / Employee" at bounding box center [1327, 514] width 198 height 23
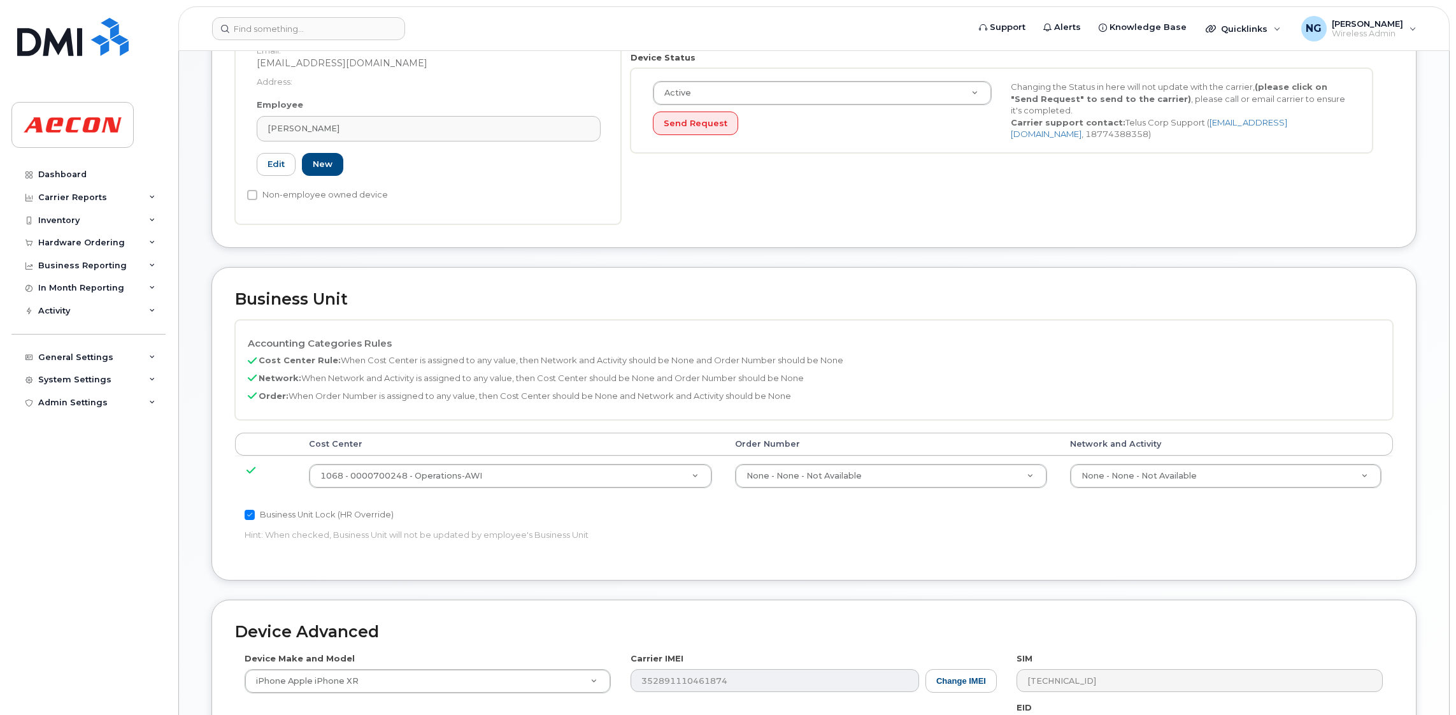
scroll to position [649, 0]
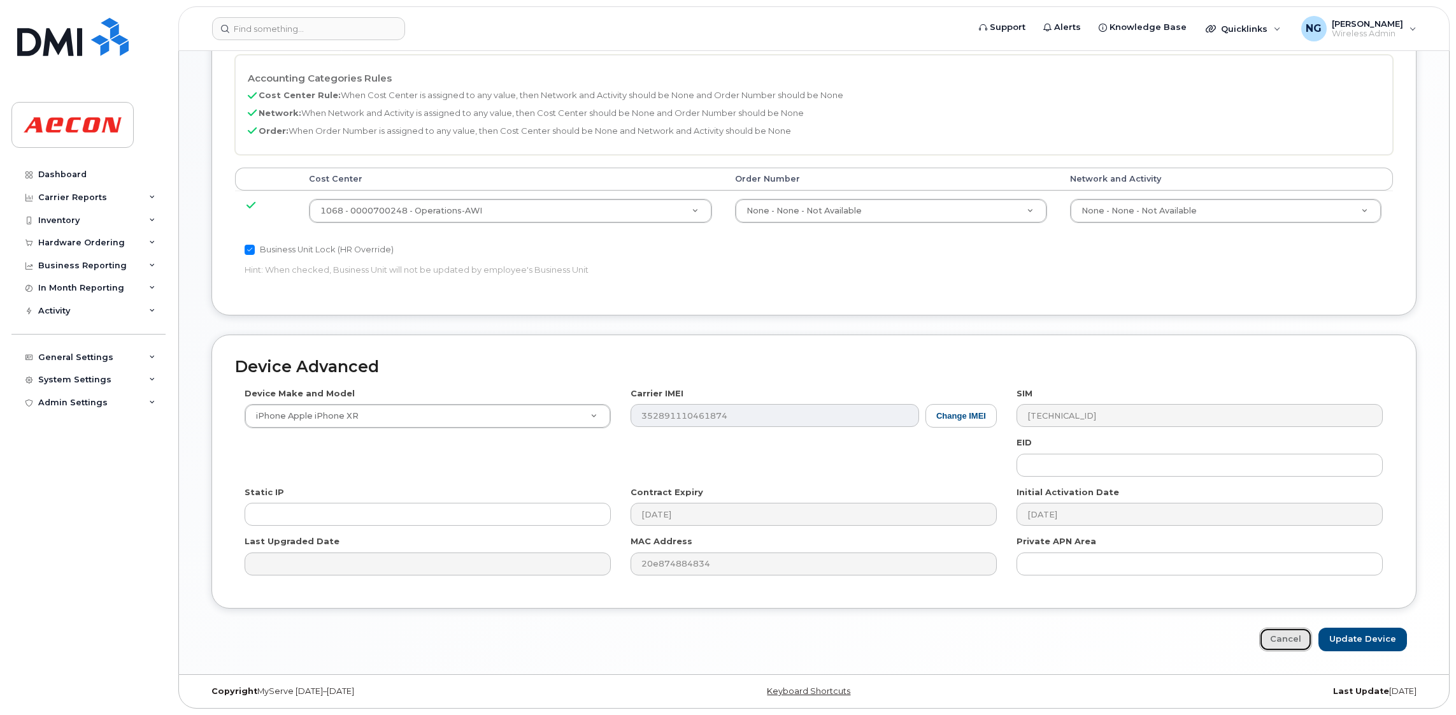
click at [1290, 630] on link "Cancel" at bounding box center [1286, 640] width 53 height 24
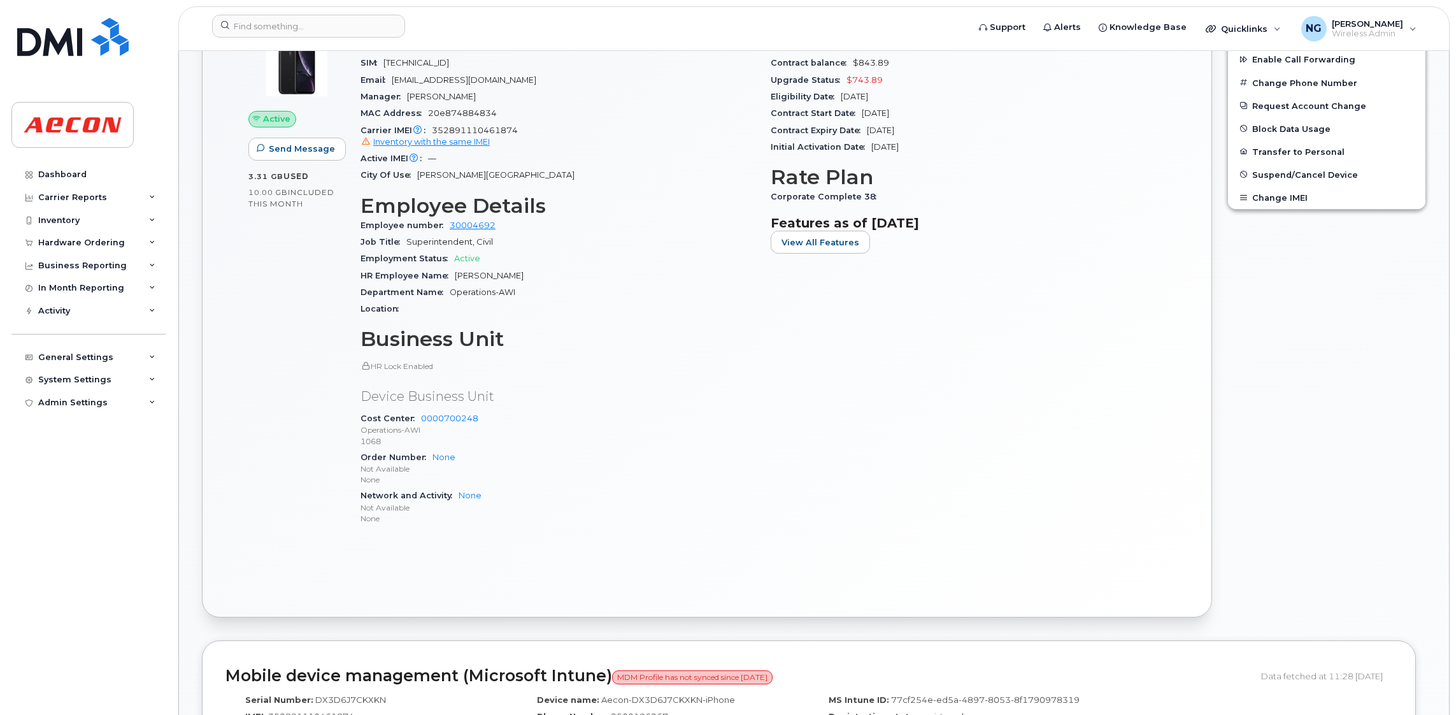
scroll to position [382, 0]
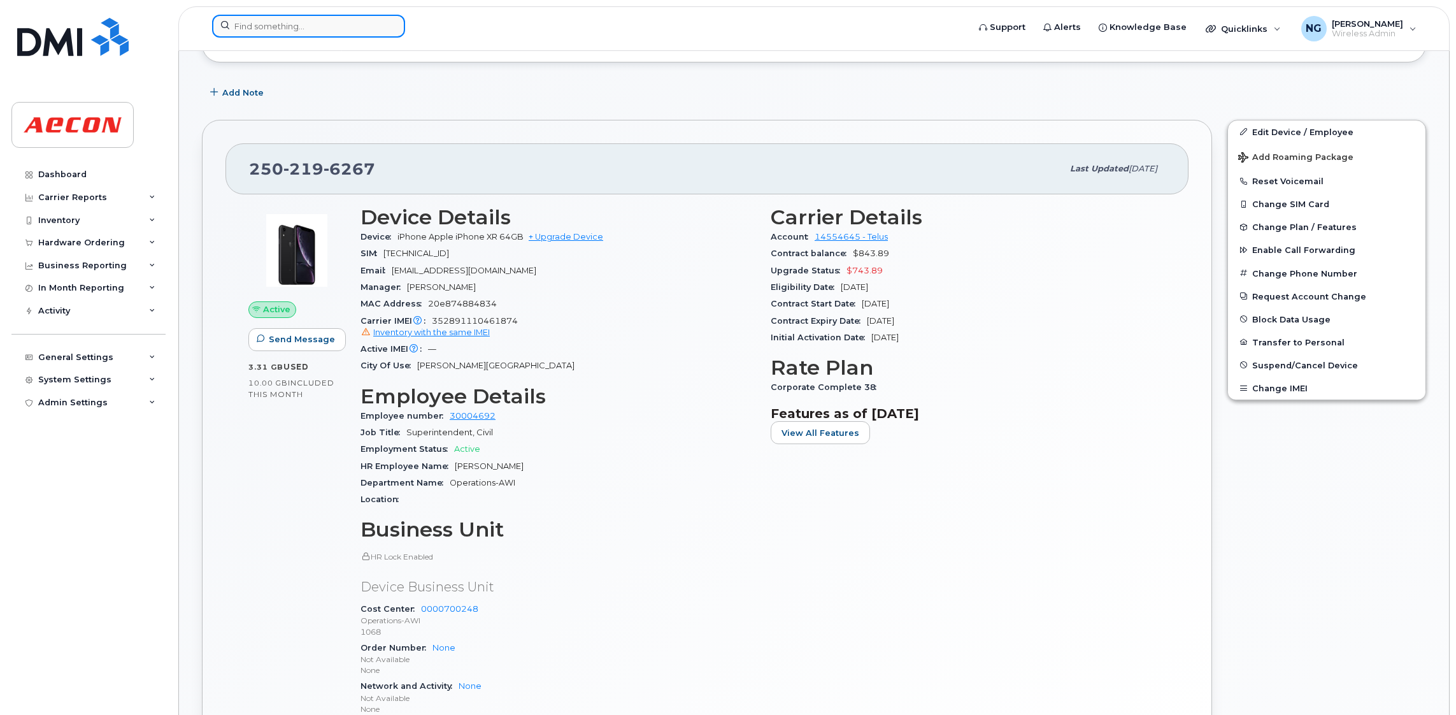
drag, startPoint x: 258, startPoint y: 24, endPoint x: 273, endPoint y: 20, distance: 15.3
click at [258, 25] on input at bounding box center [308, 26] width 193 height 23
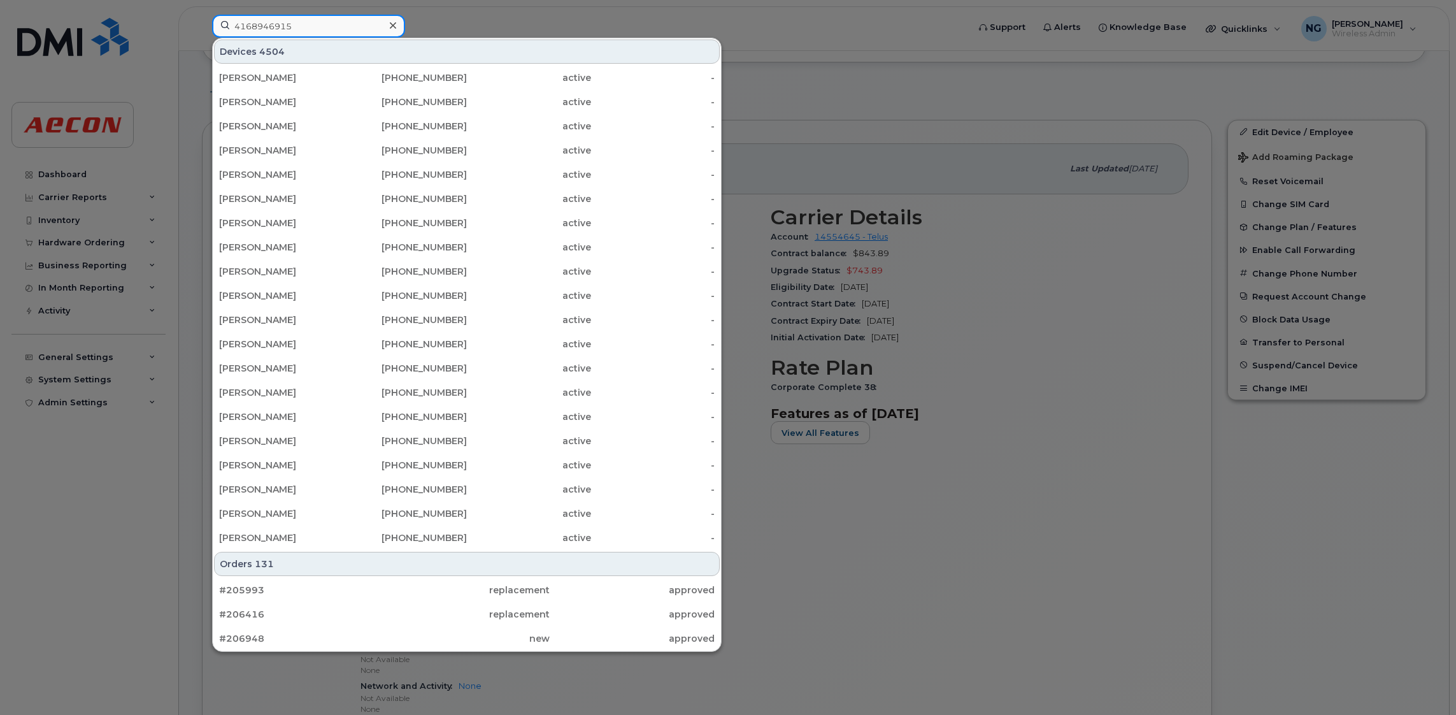
type input "4168946915"
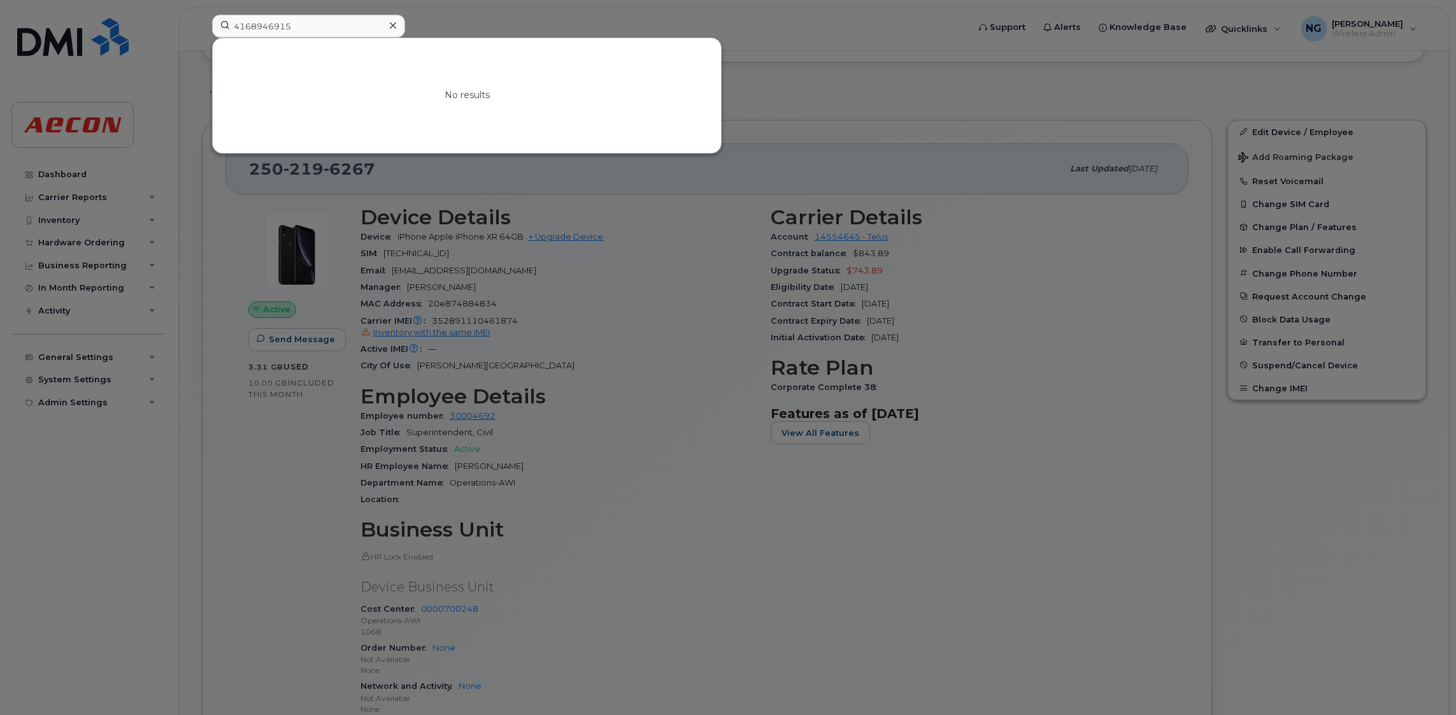
drag, startPoint x: 361, startPoint y: 335, endPoint x: 0, endPoint y: 108, distance: 426.0
click at [361, 334] on div at bounding box center [728, 357] width 1456 height 715
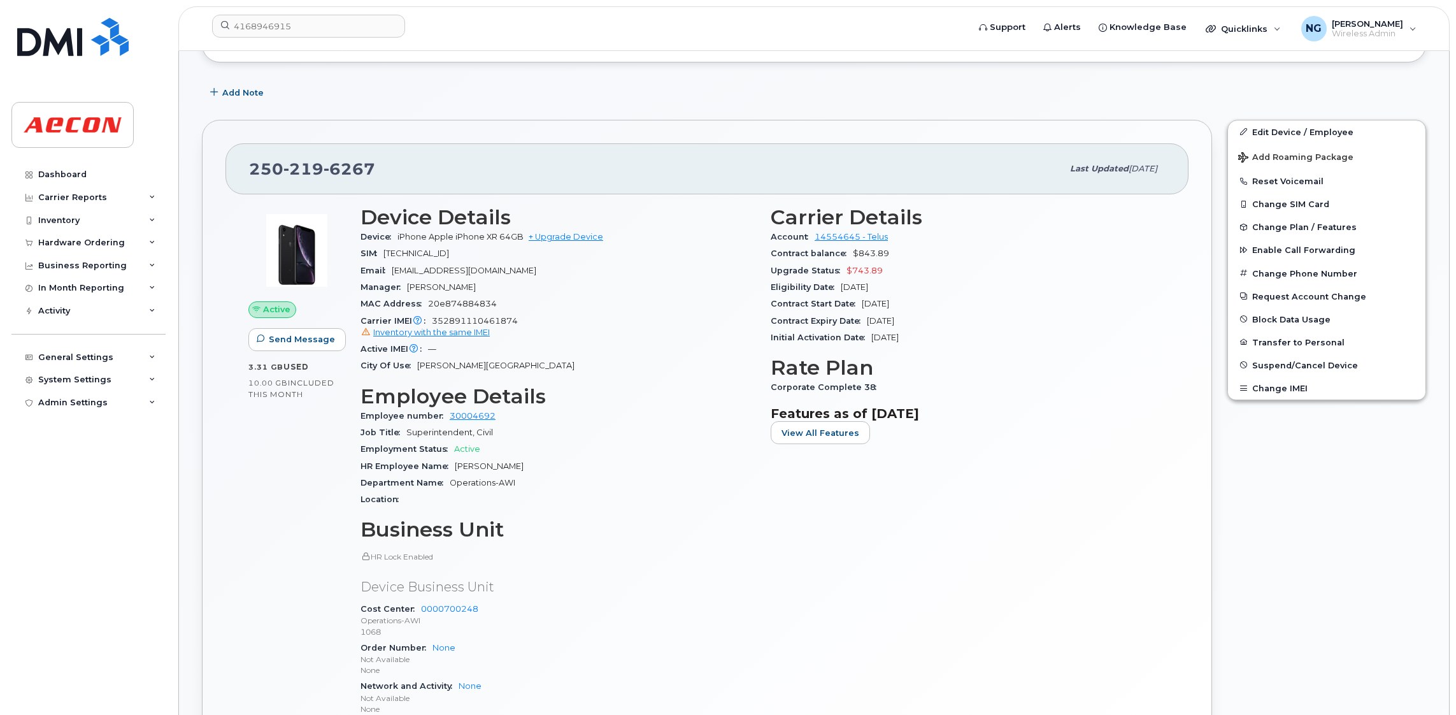
click at [1037, 567] on div "Carrier Details Account 14554645 - Telus Contract balance $843.89 Upgrade Statu…" at bounding box center [968, 466] width 410 height 536
click at [1080, 398] on div "Carrier Details Account 14554645 - Telus Contract balance $843.89 Upgrade Statu…" at bounding box center [968, 466] width 410 height 536
